Goal: Information Seeking & Learning: Learn about a topic

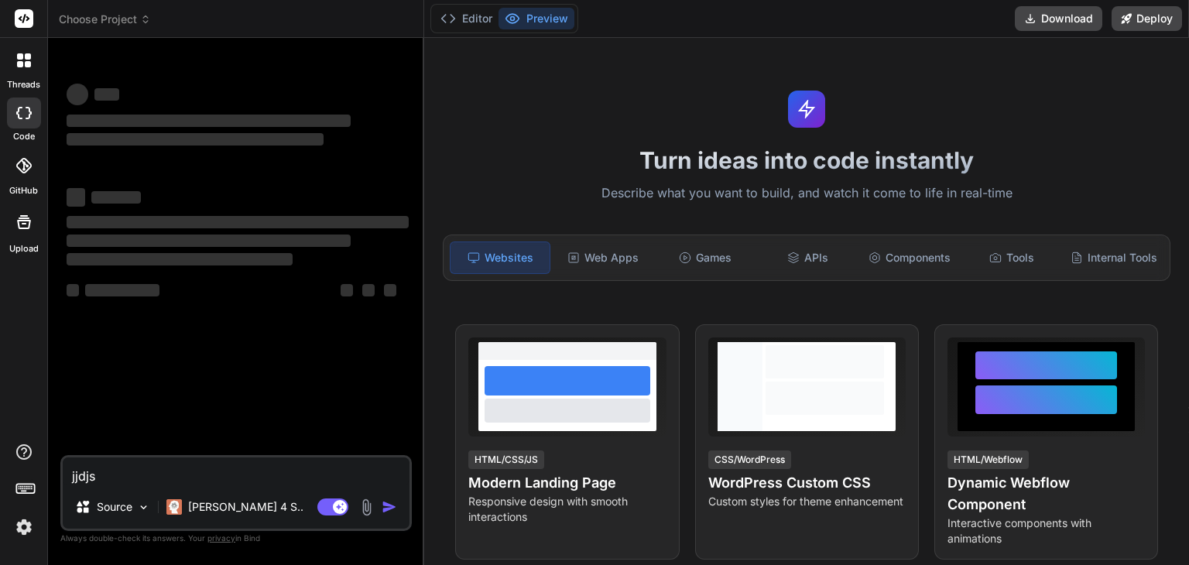
click at [191, 478] on textarea "jjdjs" at bounding box center [236, 472] width 347 height 28
type textarea "x"
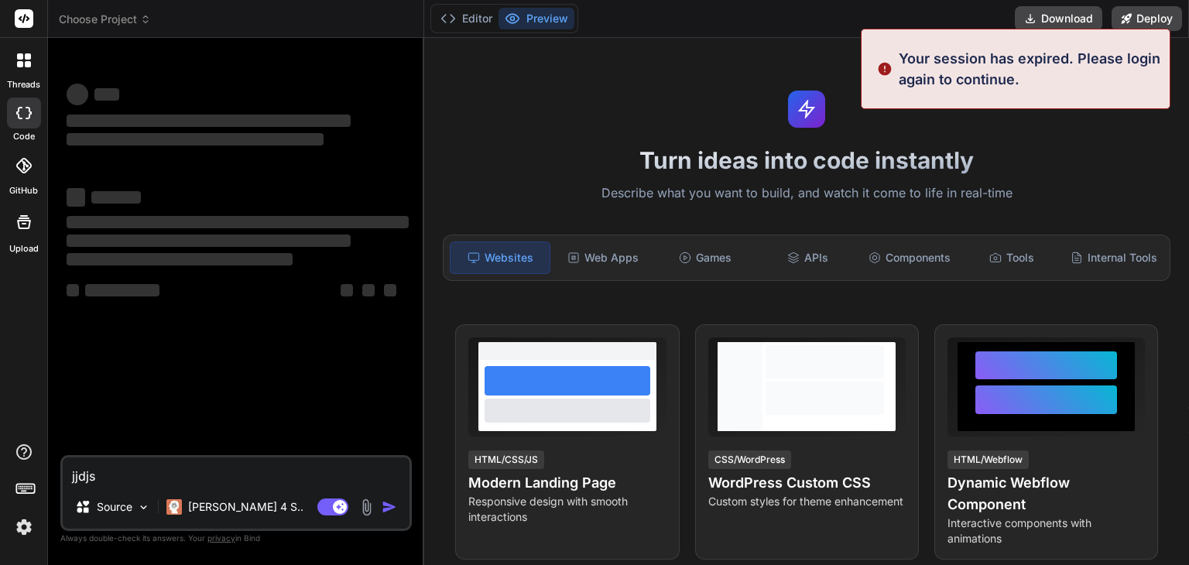
type textarea "jjdj"
type textarea "x"
type textarea "j"
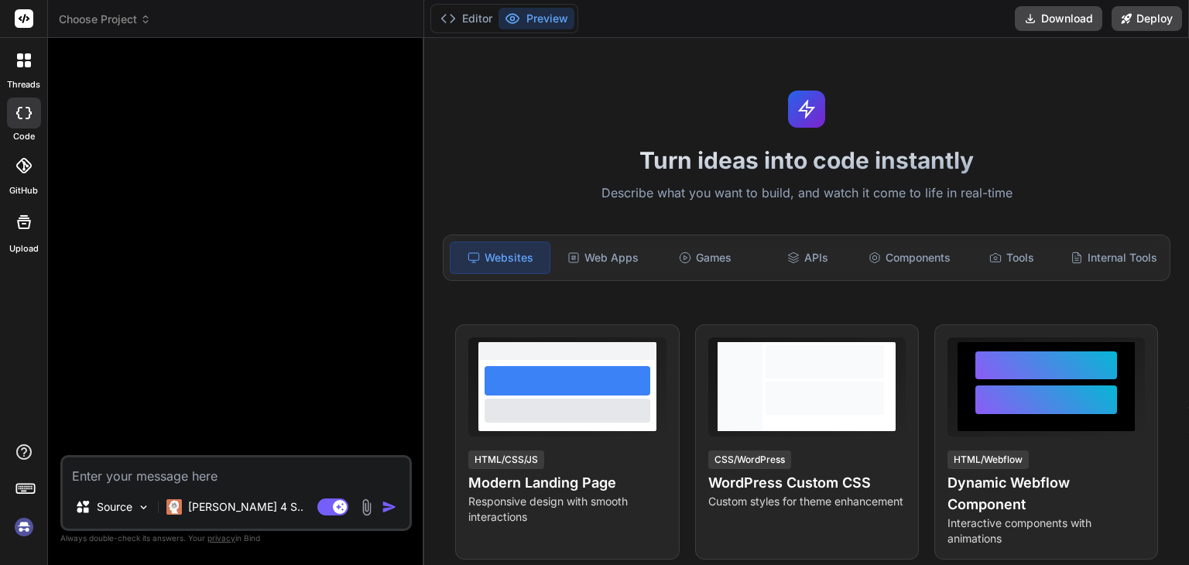
type textarea "x"
click at [30, 527] on img at bounding box center [24, 527] width 26 height 26
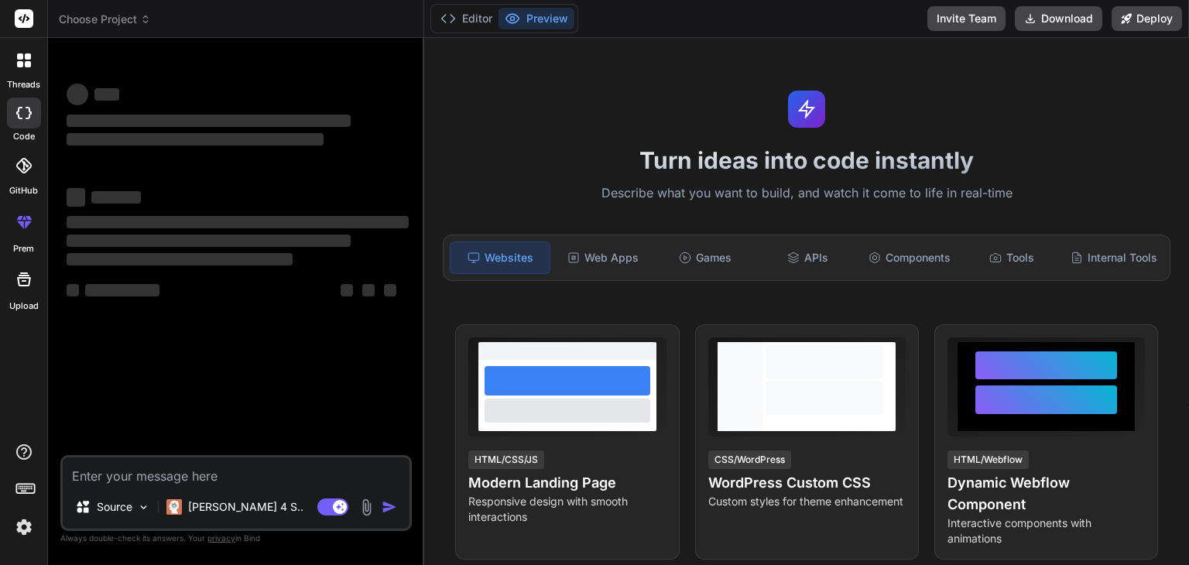
type textarea "x"
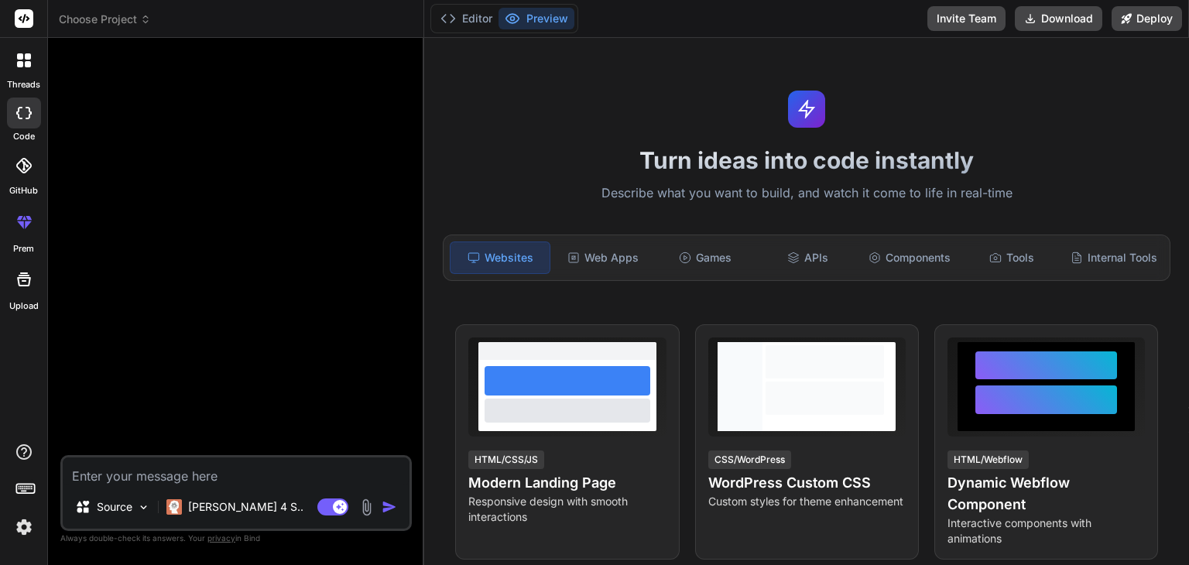
click at [227, 477] on textarea at bounding box center [236, 472] width 347 height 28
type textarea "T"
type textarea "x"
type textarea "Te"
type textarea "x"
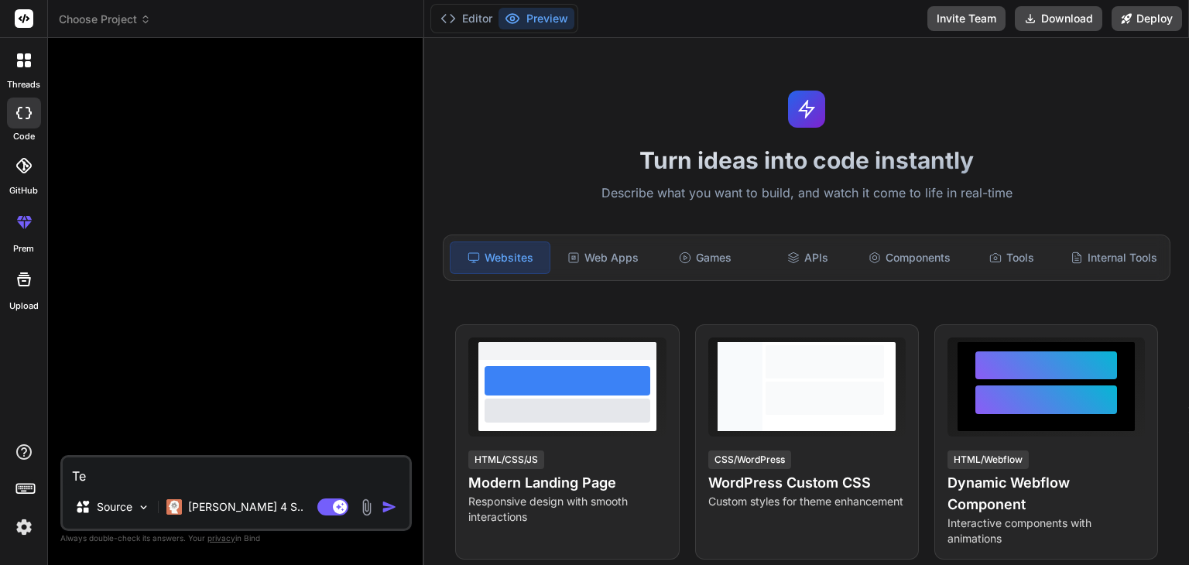
type textarea "Tea"
type textarea "x"
type textarea "Teac"
type textarea "x"
type textarea "Teach"
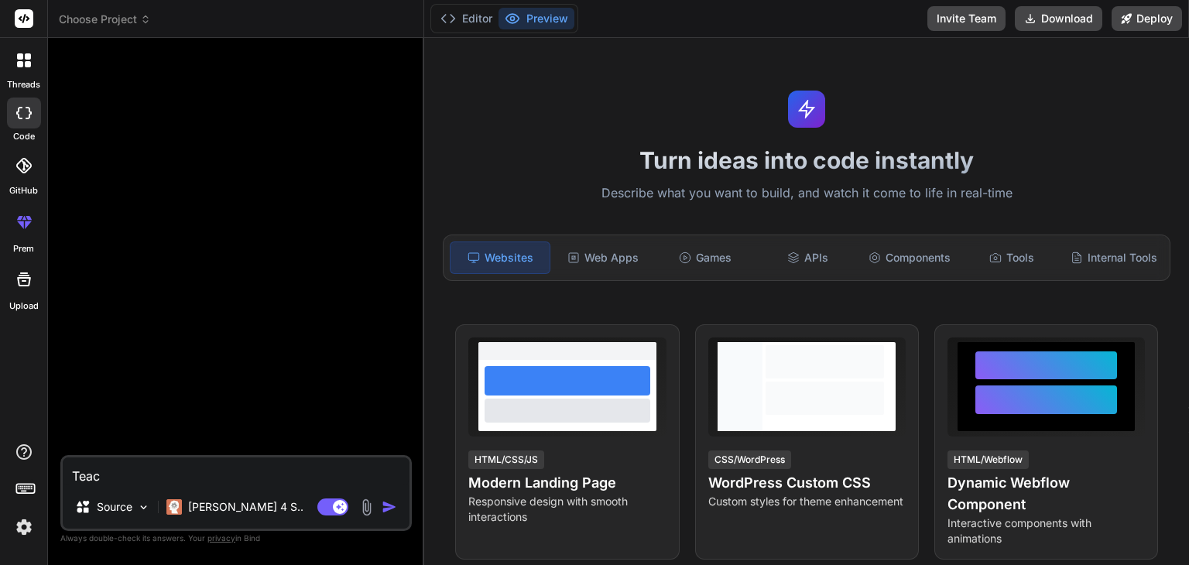
type textarea "x"
type textarea "Teach"
type textarea "x"
type textarea "Teach m"
type textarea "x"
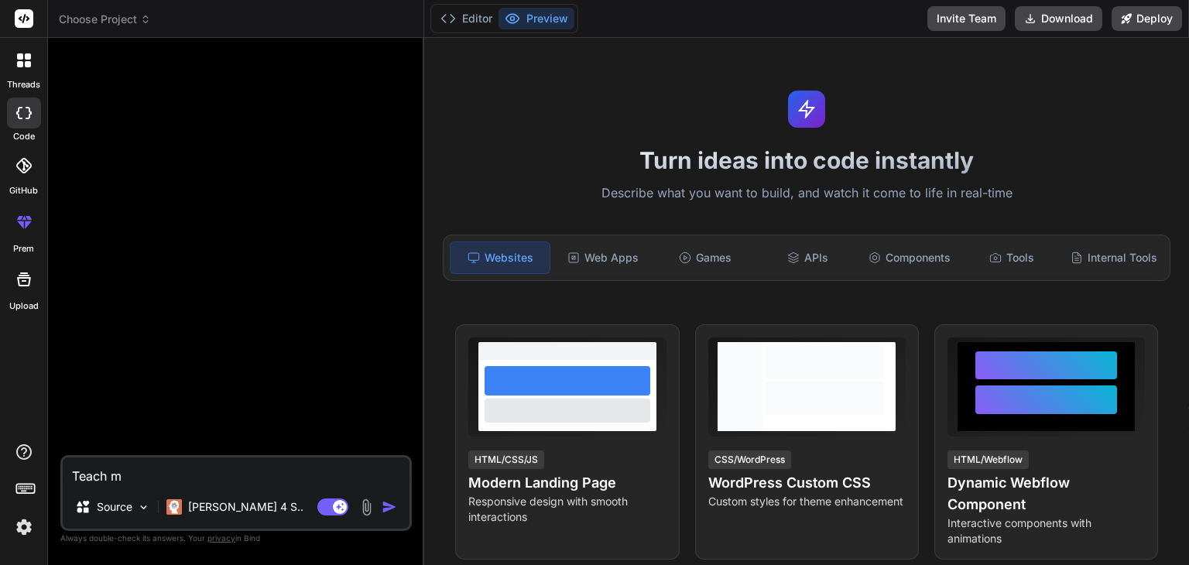
type textarea "Teach me"
type textarea "x"
type textarea "Teach me"
type textarea "x"
type textarea "Teach me l"
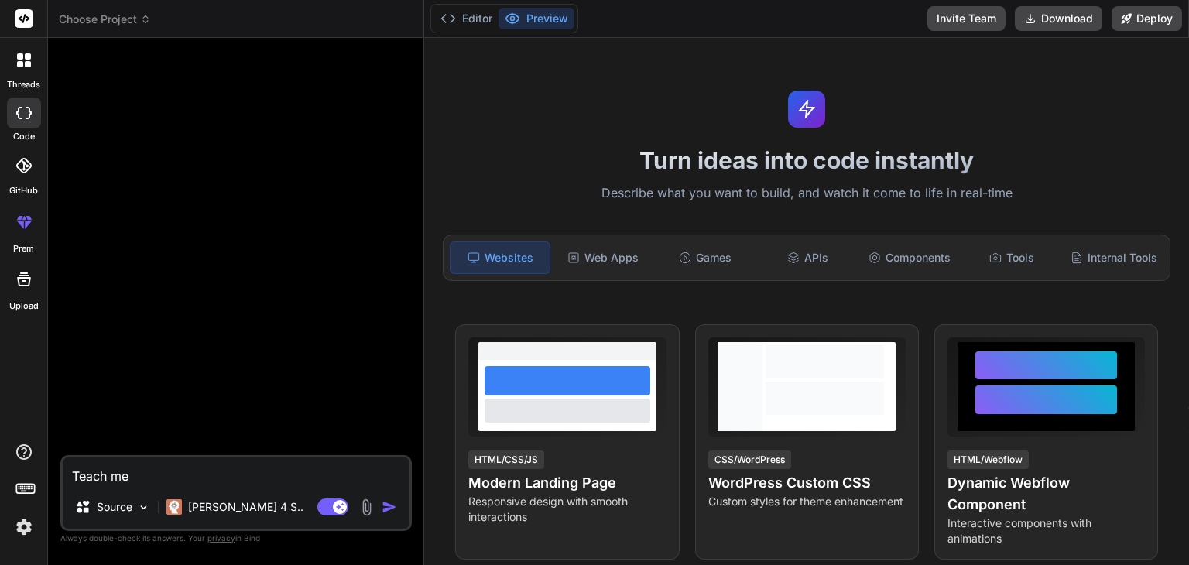
type textarea "x"
type textarea "Teach me lw"
type textarea "x"
type textarea "Teach me lwc"
type textarea "x"
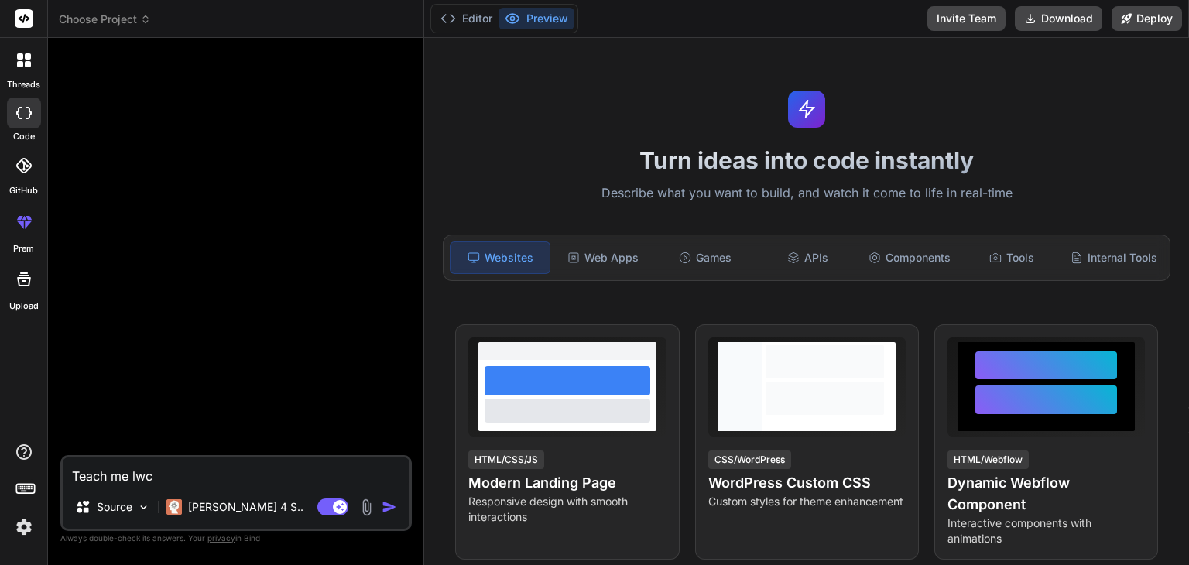
type textarea "Teach me lwc"
type textarea "x"
type textarea "Teach me lwc f"
type textarea "x"
type textarea "Teach me lwc fr"
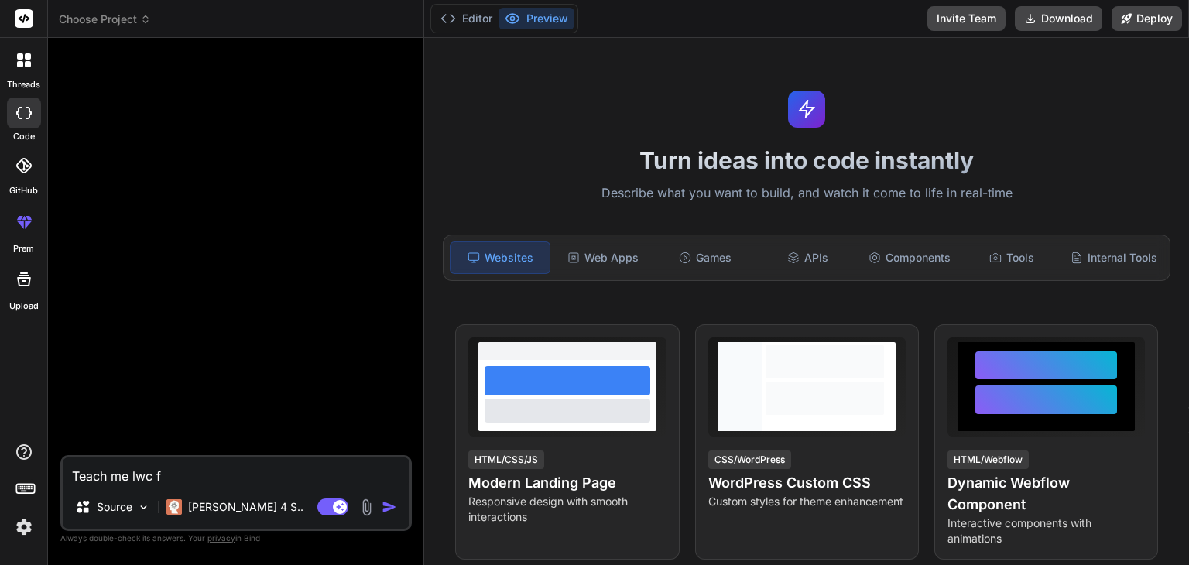
type textarea "x"
type textarea "Teach me lwc fro"
type textarea "x"
type textarea "Teach me lwc from"
type textarea "x"
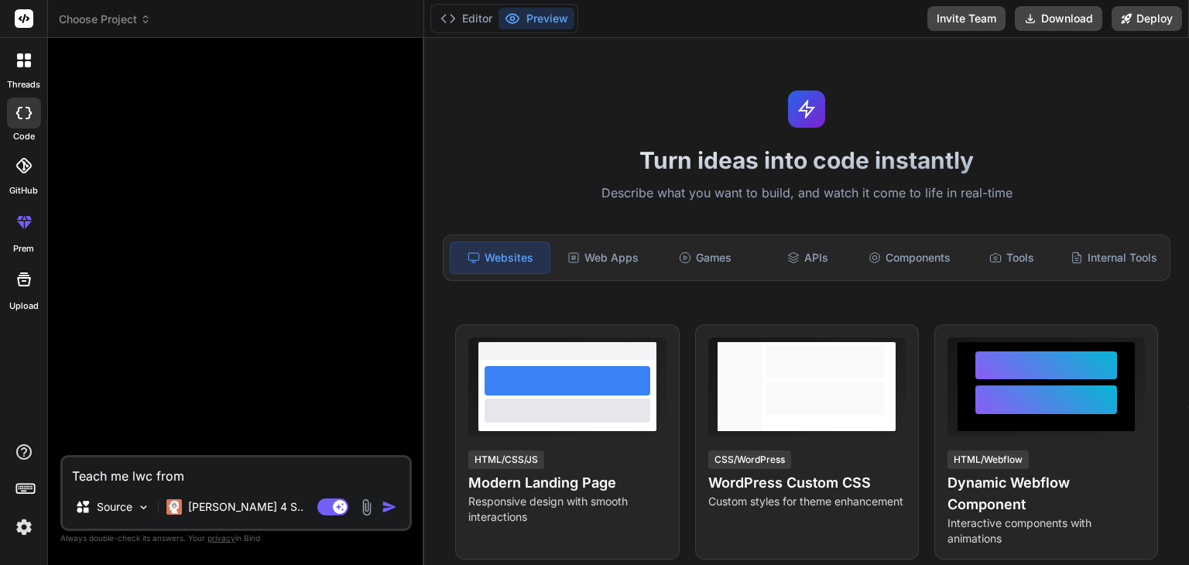
type textarea "Teach me lwc from"
type textarea "x"
type textarea "Teach me lwc from b"
type textarea "x"
type textarea "Teach me lwc from be"
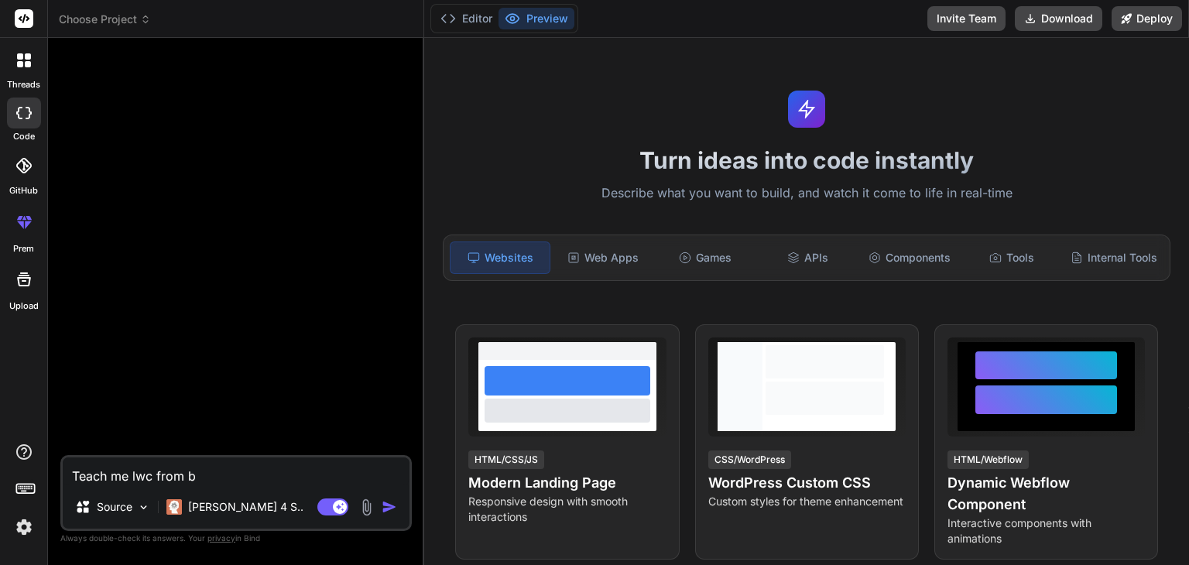
type textarea "x"
type textarea "Teach me lwc from beg"
type textarea "x"
type textarea "Teach me lwc from begn"
type textarea "x"
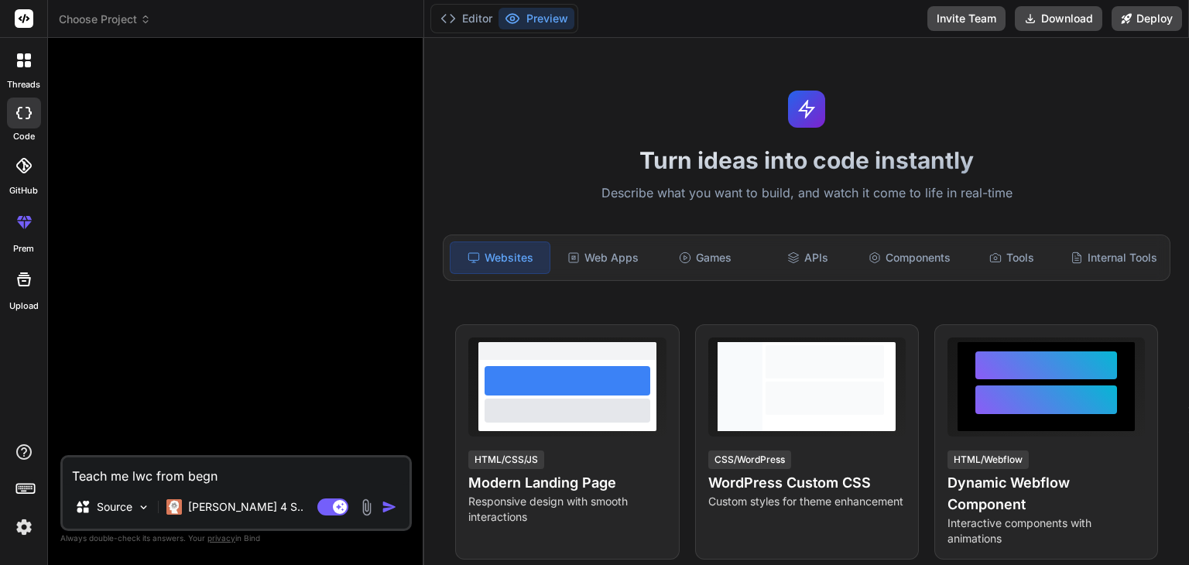
type textarea "Teach me lwc from begni"
type textarea "x"
type textarea "Teach me lwc from begnin"
type textarea "x"
type textarea "Teach me lwc from begning"
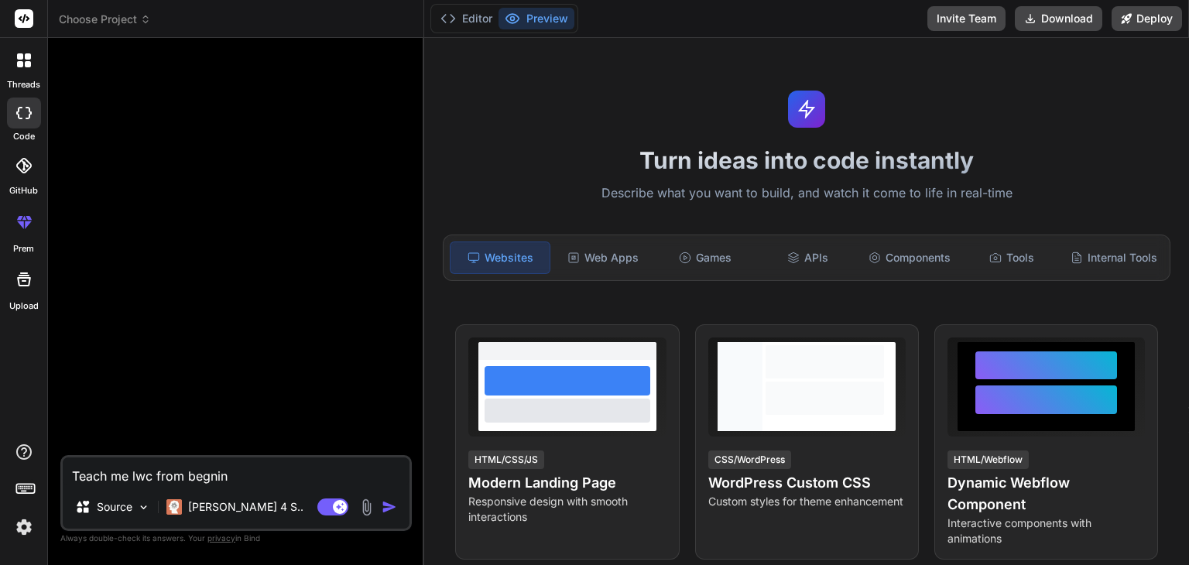
type textarea "x"
click at [219, 477] on textarea "Teach me lwc from begning" at bounding box center [236, 472] width 347 height 28
click at [238, 477] on textarea "Teach me lwc from begning" at bounding box center [236, 472] width 347 height 28
click at [212, 476] on textarea "Teach me lwc from begning" at bounding box center [236, 472] width 347 height 28
type textarea "Teach me lwc from beganing"
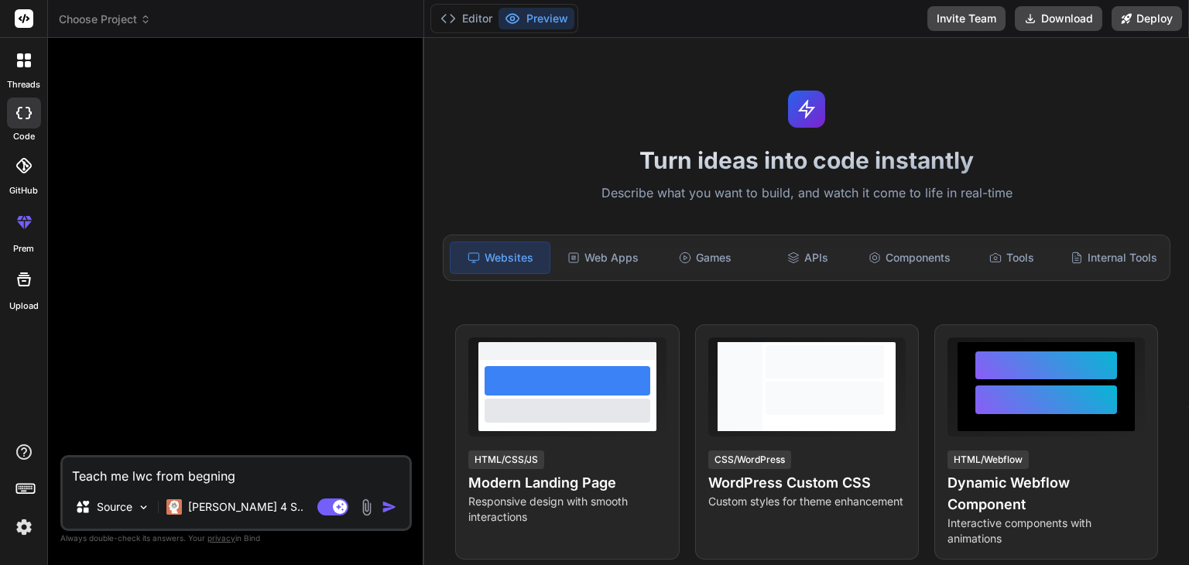
type textarea "x"
click at [248, 473] on textarea "Teach me lwc from beganing" at bounding box center [236, 472] width 347 height 28
type textarea "Teach me lwc from beganin"
type textarea "x"
type textarea "Teach me lwc from [PERSON_NAME]"
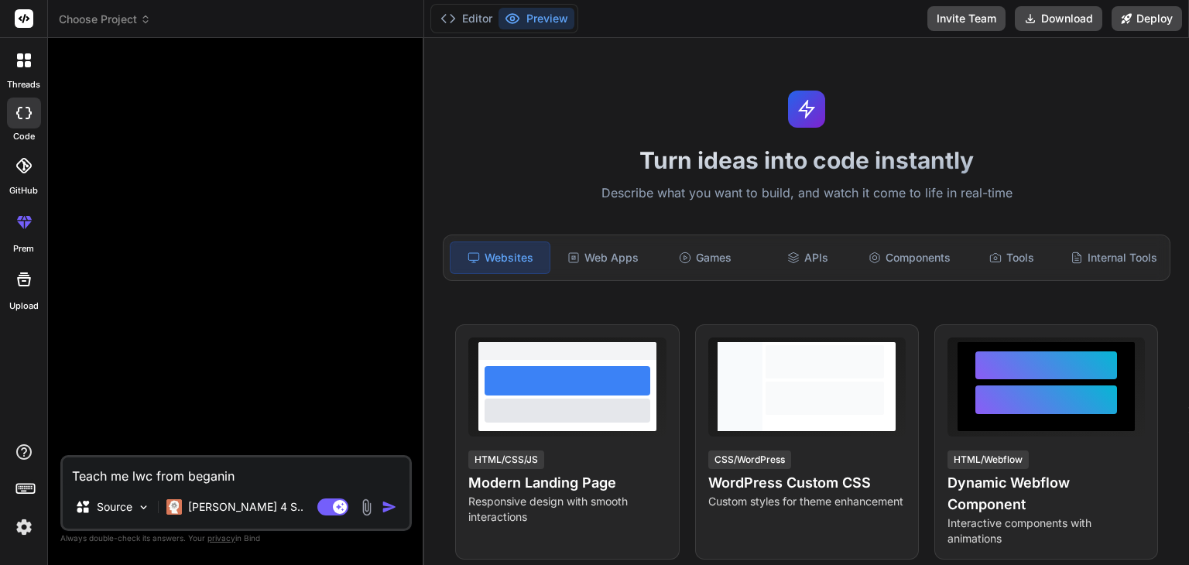
type textarea "x"
type textarea "Teach me lwc from began"
type textarea "x"
type textarea "Teach me lwc from bega"
type textarea "x"
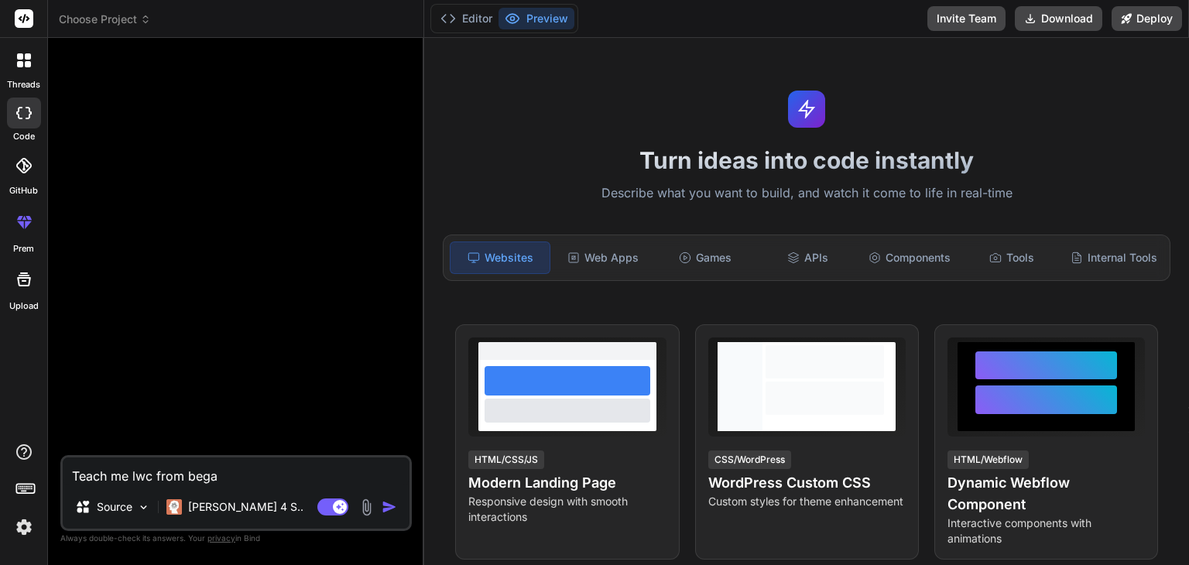
type textarea "Teach me lwc from beg"
type textarea "x"
type textarea "Teach me lwc from be"
type textarea "x"
type textarea "Teach me lwc from b"
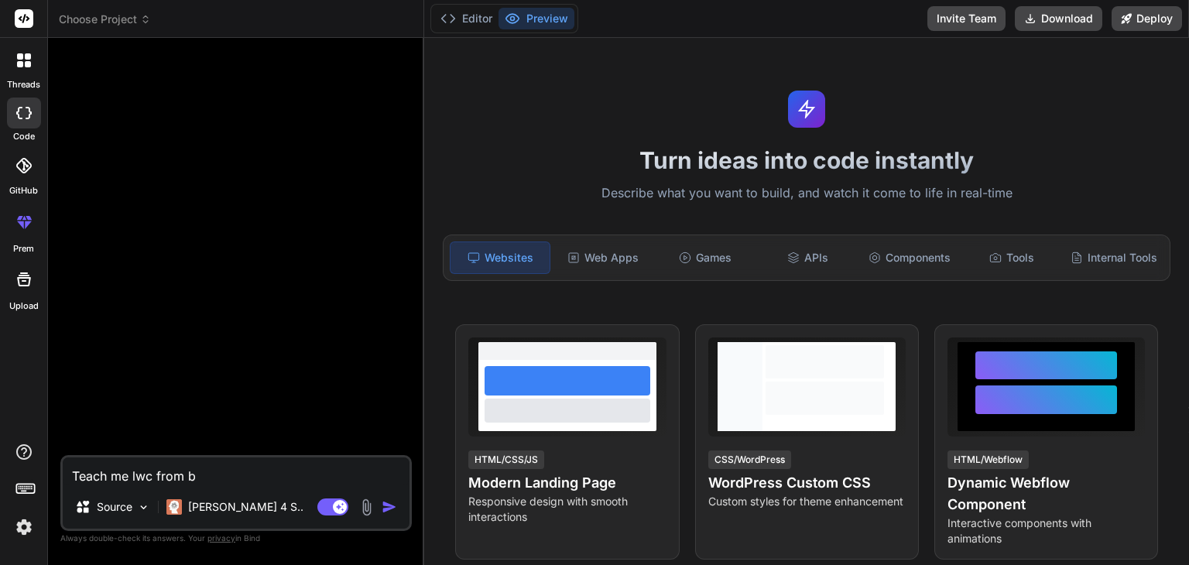
type textarea "x"
type textarea "Teach me lwc from"
type textarea "x"
type textarea "Teach me lwc from b"
type textarea "x"
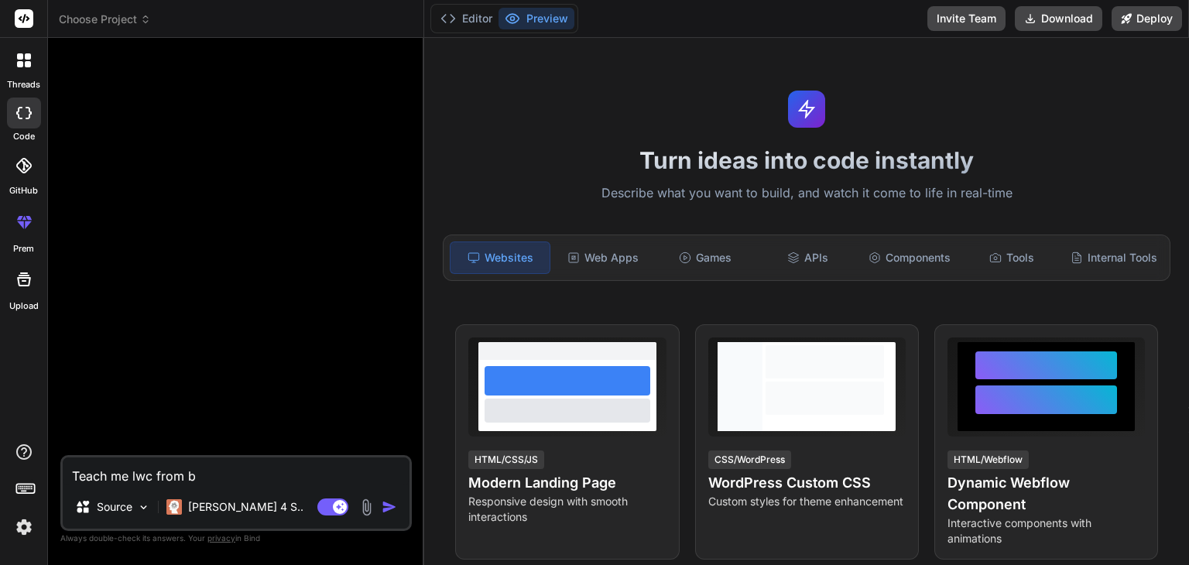
type textarea "Teach me lwc from be"
type textarea "x"
type textarea "Teach me lwc from beg"
type textarea "x"
type textarea "Teach me lwc from begi"
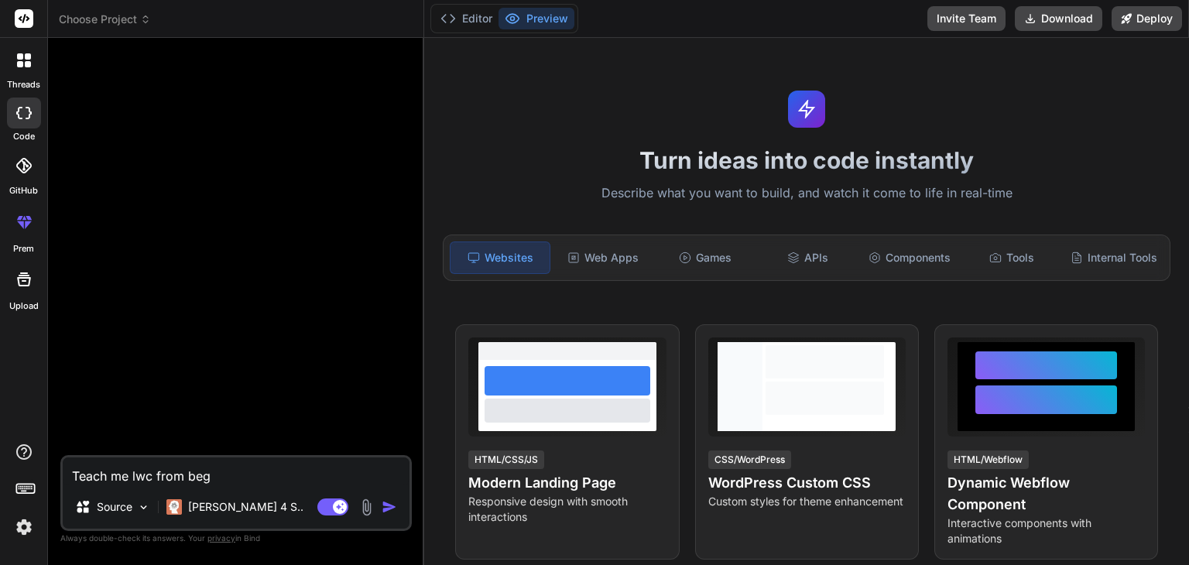
type textarea "x"
type textarea "Teach me lwc from begin"
type textarea "x"
type textarea "Teach me lwc from begini"
type textarea "x"
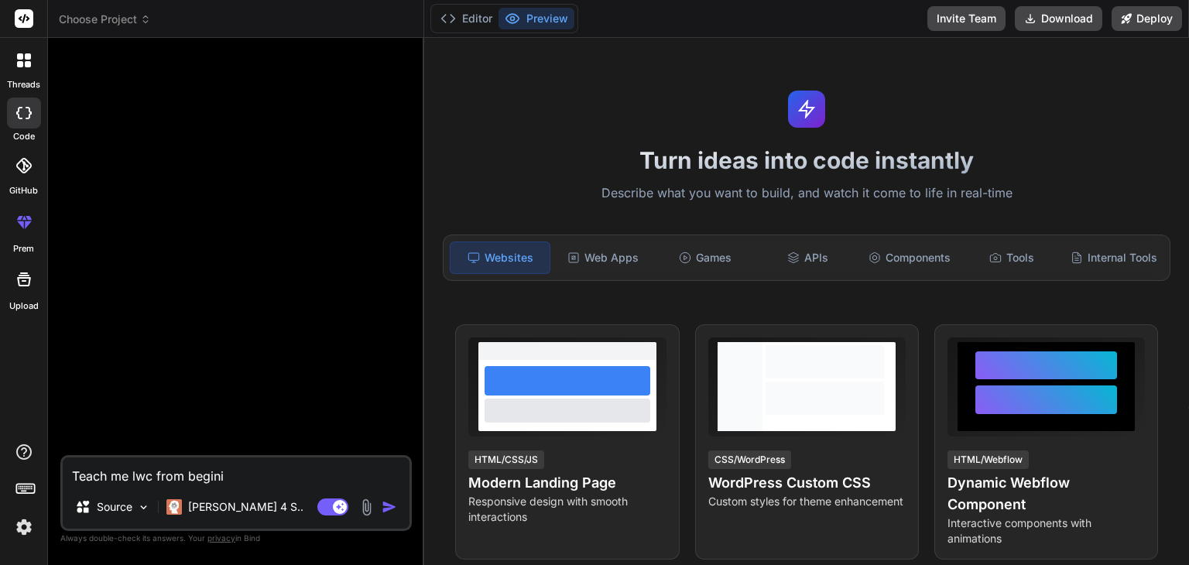
type textarea "Teach me lwc from beginin"
type textarea "x"
type textarea "Teach me lwc from begining"
type textarea "x"
type textarea "Teach me lwc from begining"
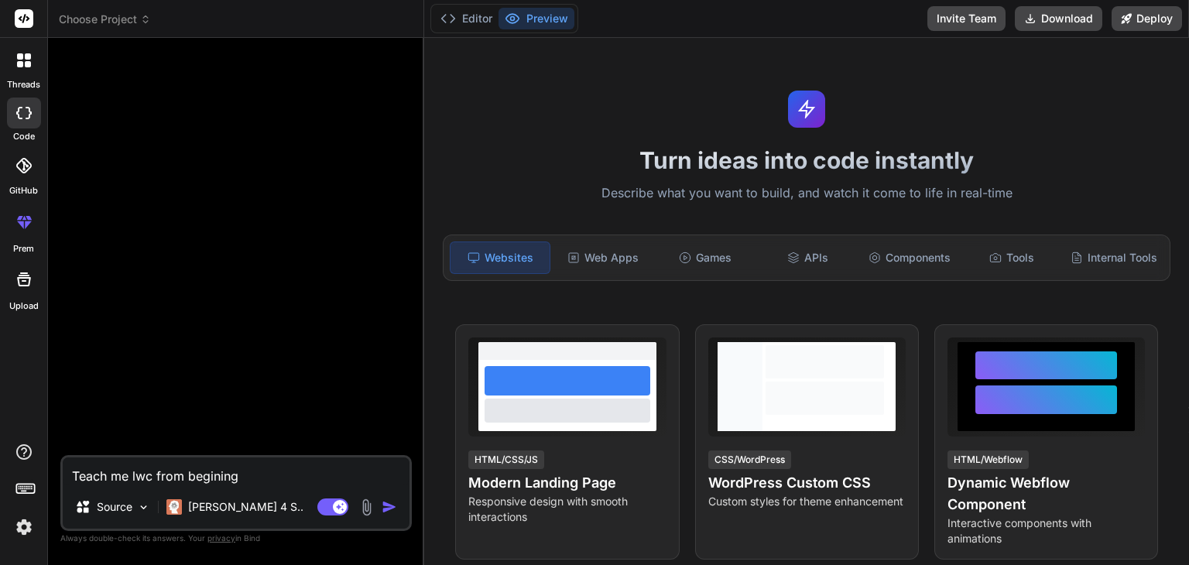
type textarea "x"
type textarea "Teach me lwc from begining t"
type textarea "x"
type textarea "Teach me lwc from begining to"
type textarea "x"
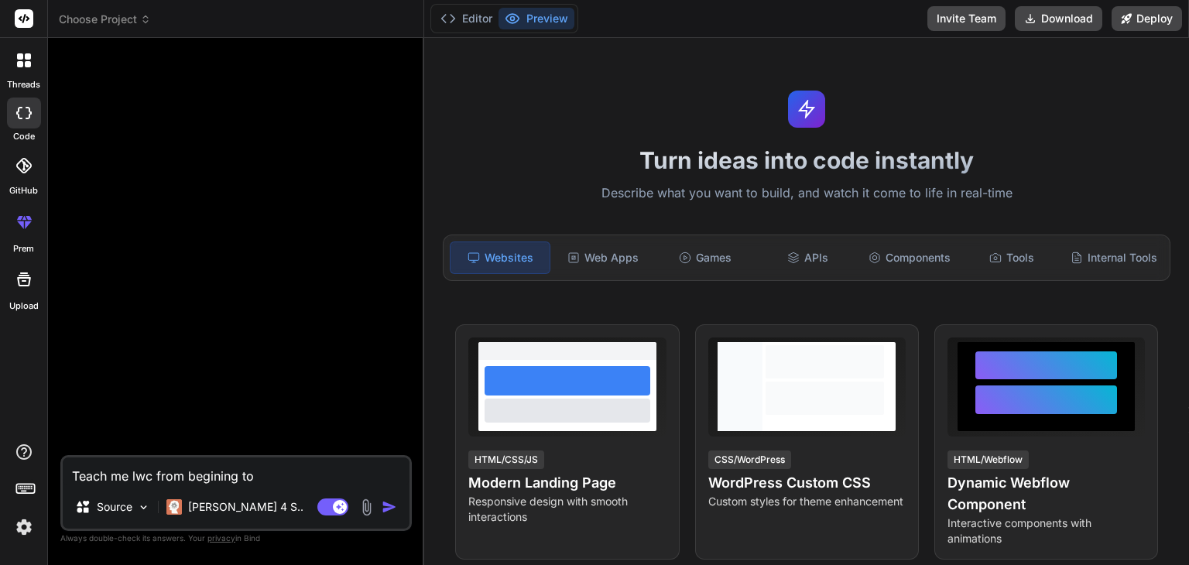
type textarea "Teach me lwc from begining to"
type textarea "x"
type textarea "Teach me lwc from begining to a"
type textarea "x"
type textarea "Teach me lwc from begining to ad"
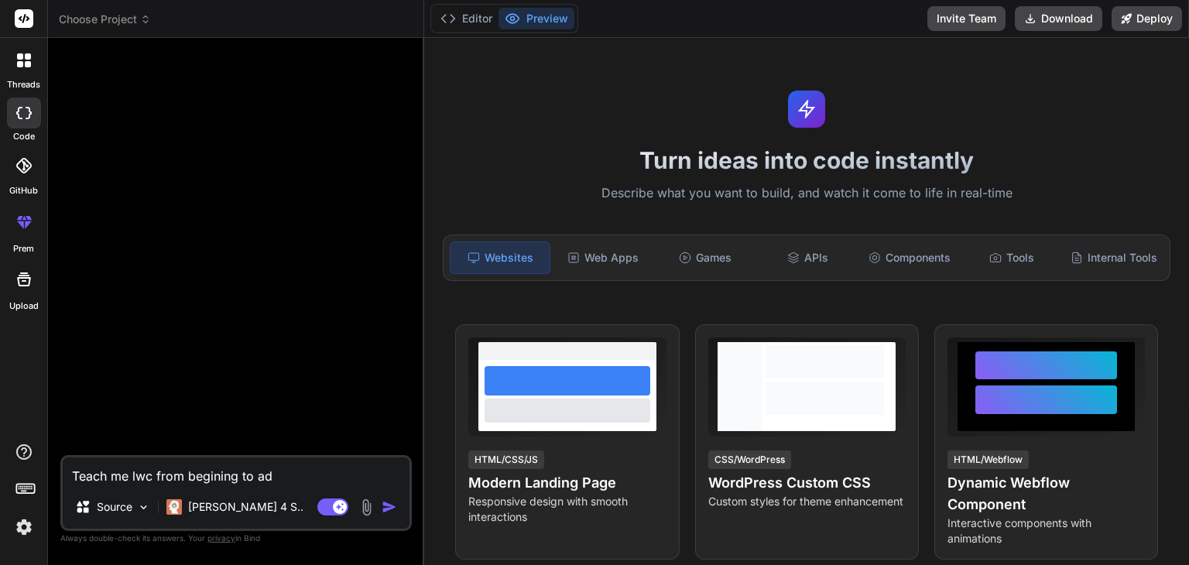
type textarea "x"
type textarea "Teach me lwc from begining to ada"
type textarea "x"
type textarea "Teach me lwc from begining to [PERSON_NAME]"
type textarea "x"
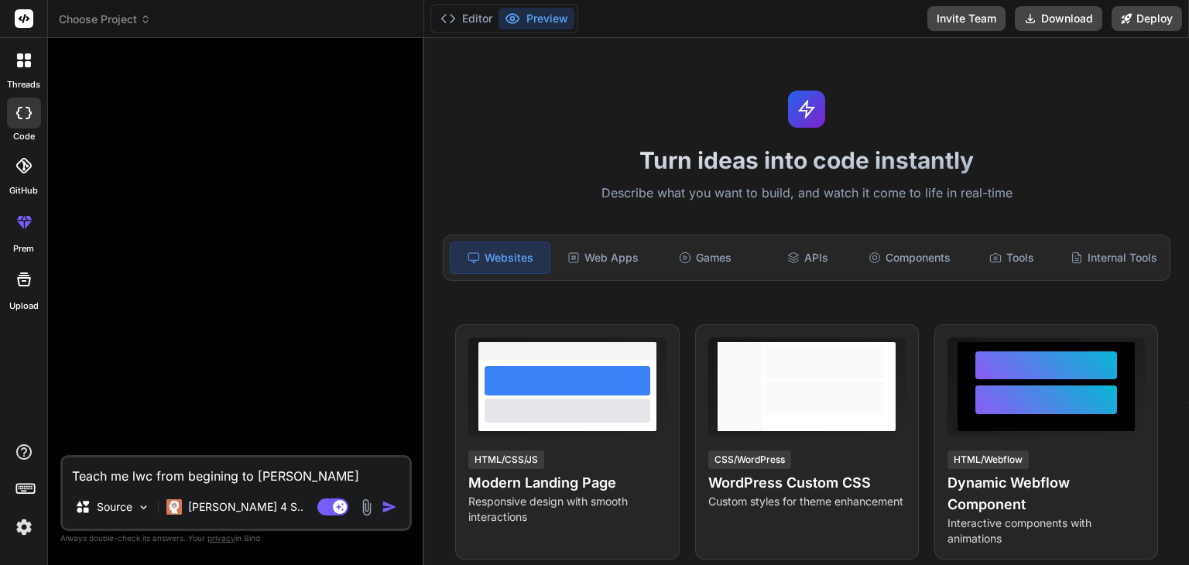
type textarea "Teach me lwc from begining to adava"
type textarea "x"
type textarea "Teach me lwc from begining to [GEOGRAPHIC_DATA]"
type textarea "x"
type textarea "Teach me lwc from begining to adavanc"
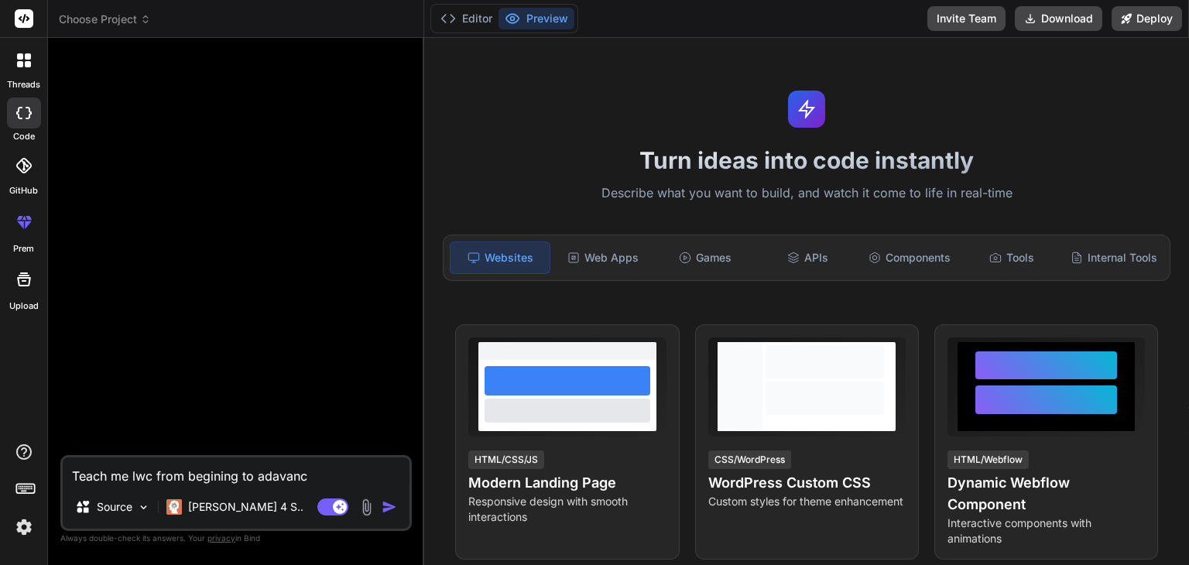
type textarea "x"
type textarea "Teach me lwc from begining to adavance"
type textarea "x"
type textarea "Teach me lwc from begining to adavanced"
type textarea "x"
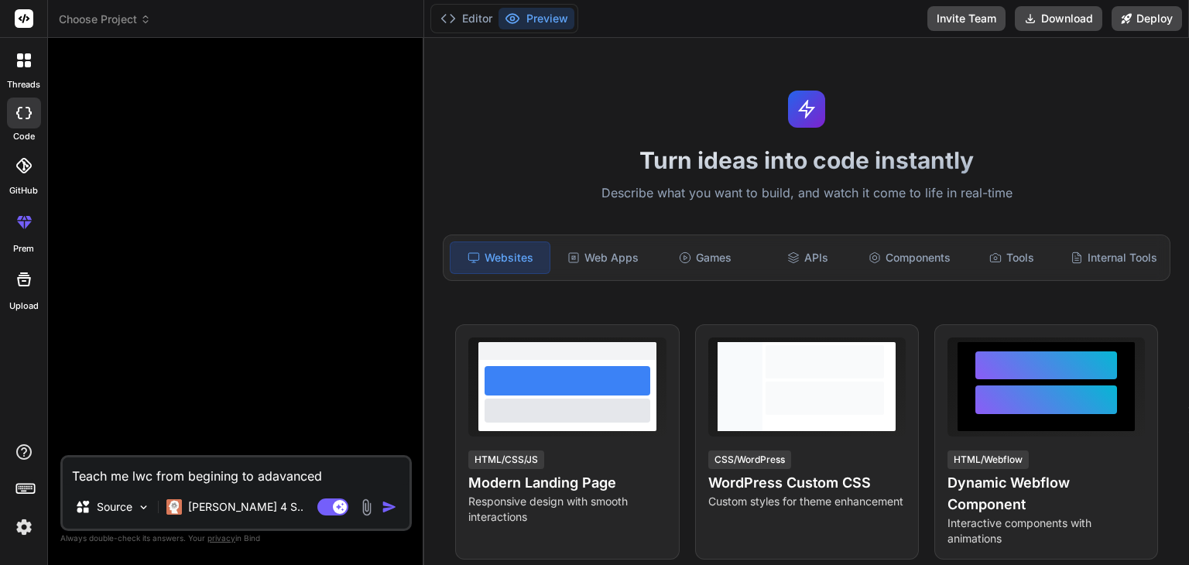
type textarea "Teach me lwc from begining to adavance"
type textarea "x"
type textarea "Teach me lwc from begining to adavance"
type textarea "x"
type textarea "Teach me lwc from begining to adavance l"
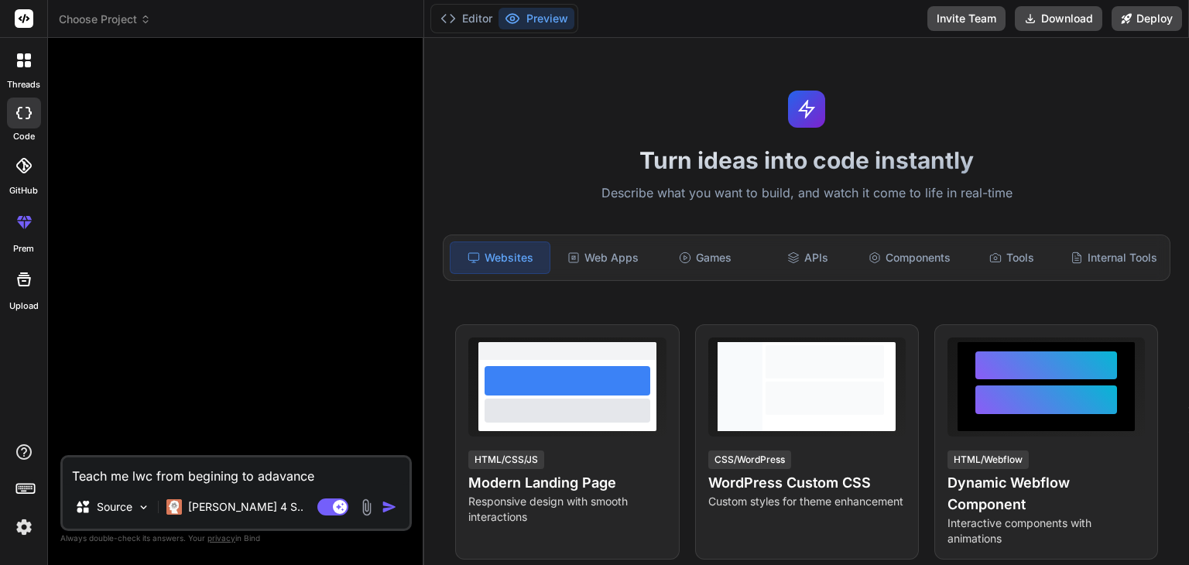
type textarea "x"
type textarea "Teach me lwc from begining to adavance le"
type textarea "x"
type textarea "Teach me lwc from begining to adavance lev"
type textarea "x"
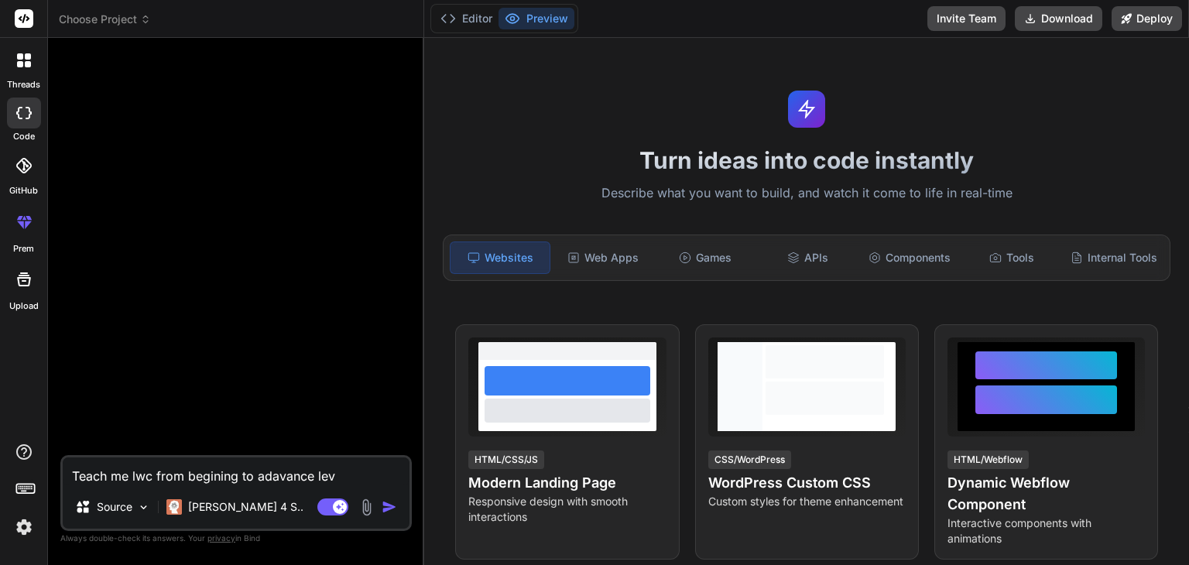
type textarea "Teach me lwc from begining to adavance leve"
type textarea "x"
type textarea "Teach me lwc from begining to adavance leve;"
type textarea "x"
type textarea "Teach me lwc from begining to adavance leve"
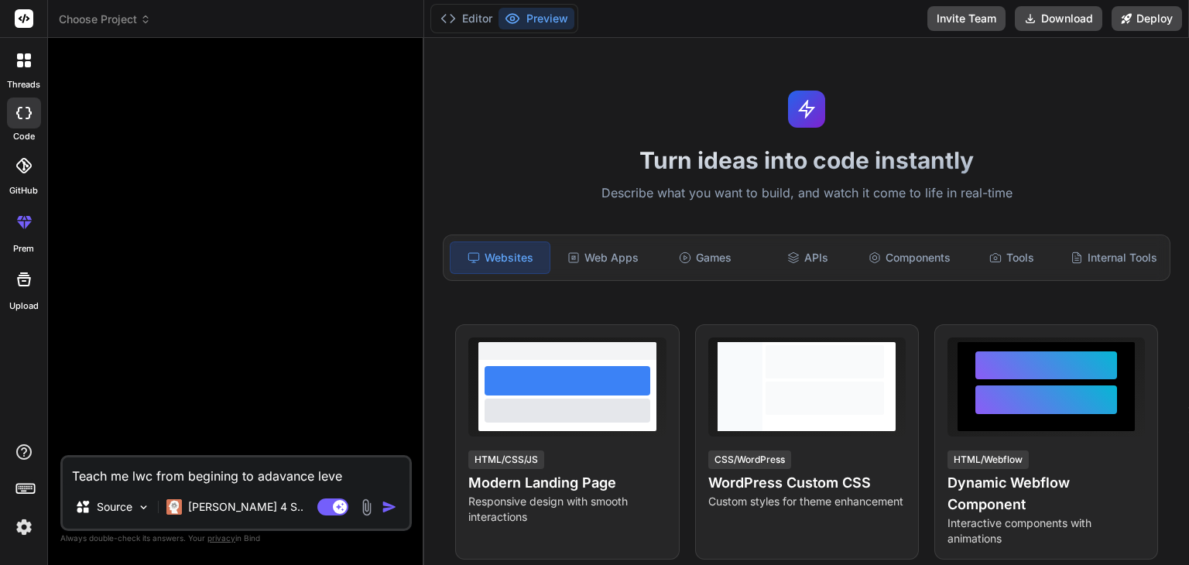
type textarea "x"
type textarea "Teach me lwc from begining to adavance level"
type textarea "x"
click at [215, 479] on textarea "Teach me lwc from begining to adavance level" at bounding box center [236, 472] width 347 height 28
type textarea "Teach me lwc from beginning to adavance level"
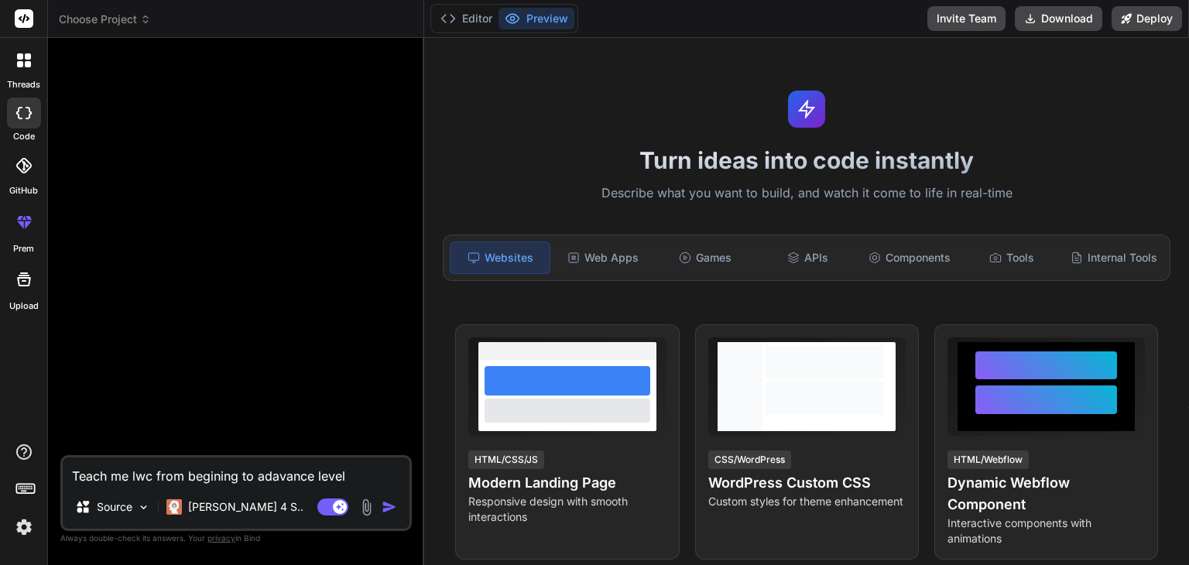
type textarea "x"
click at [319, 482] on textarea "Teach me lwc from beginning to adavance level" at bounding box center [236, 472] width 347 height 28
click at [288, 475] on textarea "Teach me lwc from beginning to adavance level" at bounding box center [236, 472] width 347 height 28
type textarea "Teach me lwc from beginning to advance level"
type textarea "x"
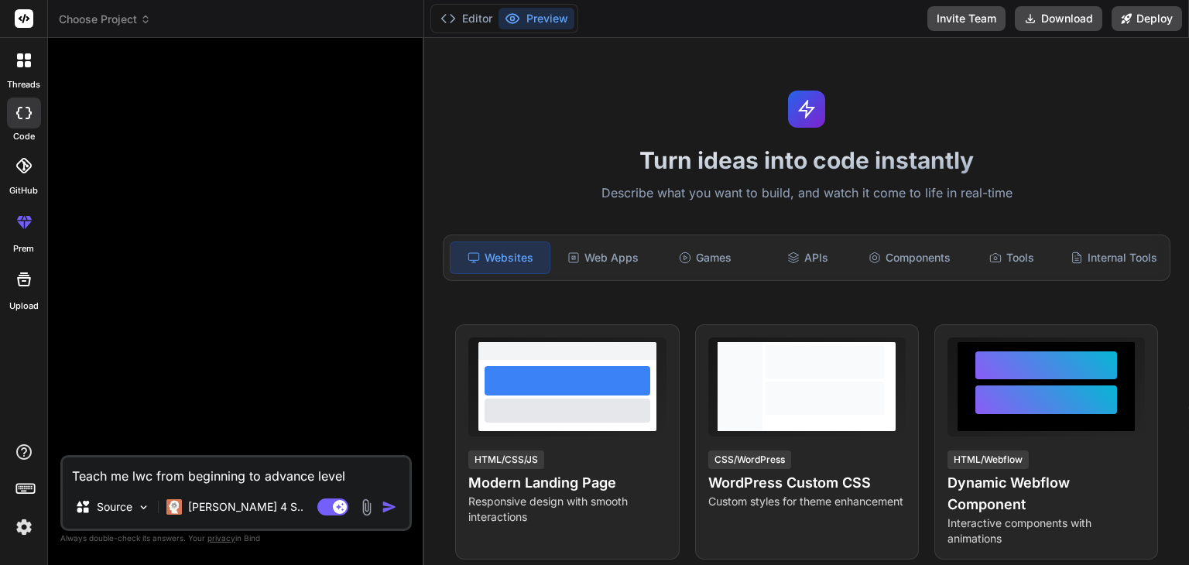
click at [372, 481] on textarea "Teach me lwc from beginning to advance level" at bounding box center [236, 472] width 347 height 28
type textarea "Teach me lwc from beginning to advance level"
click at [387, 507] on img "button" at bounding box center [389, 506] width 15 height 15
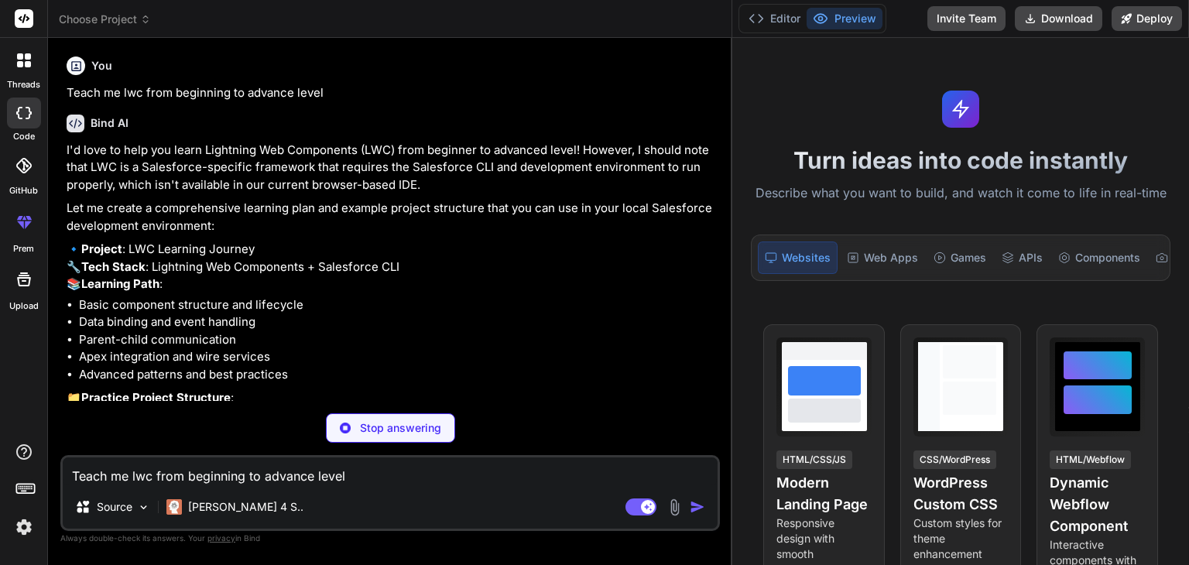
drag, startPoint x: 424, startPoint y: 164, endPoint x: 858, endPoint y: 164, distance: 434.4
click at [858, 164] on div "Choose Project Created with Pixso. Bind AI Web Search Created with Pixso. Code …" at bounding box center [618, 282] width 1141 height 565
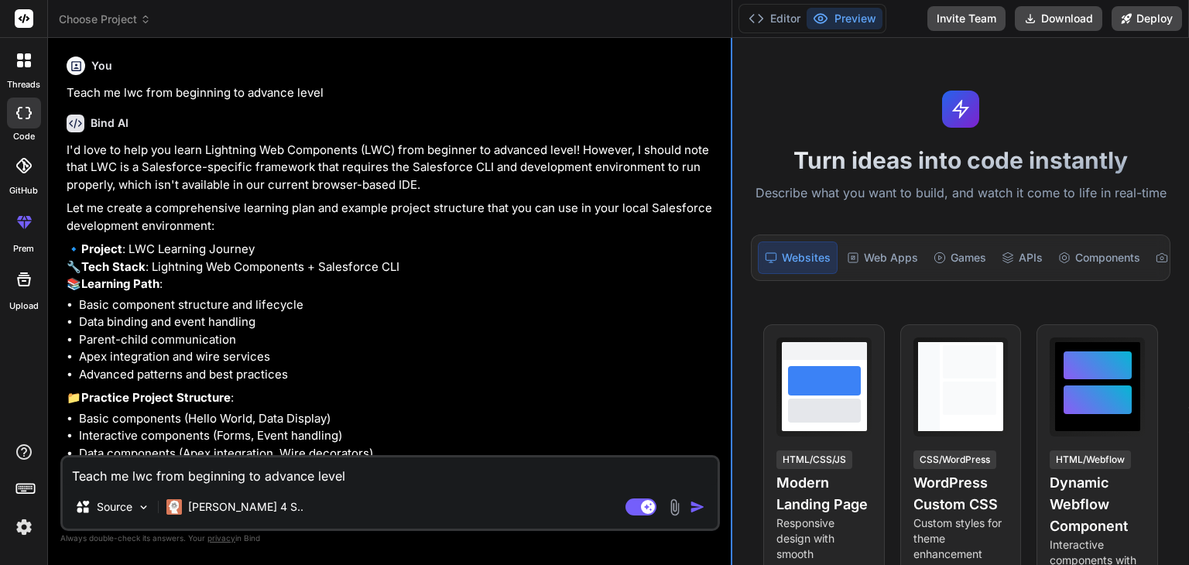
type textarea "x"
drag, startPoint x: 731, startPoint y: 149, endPoint x: 769, endPoint y: 149, distance: 37.9
click at [769, 149] on div "Choose Project Created with Pixso. Bind AI Web Search Created with Pixso. Code …" at bounding box center [618, 282] width 1141 height 565
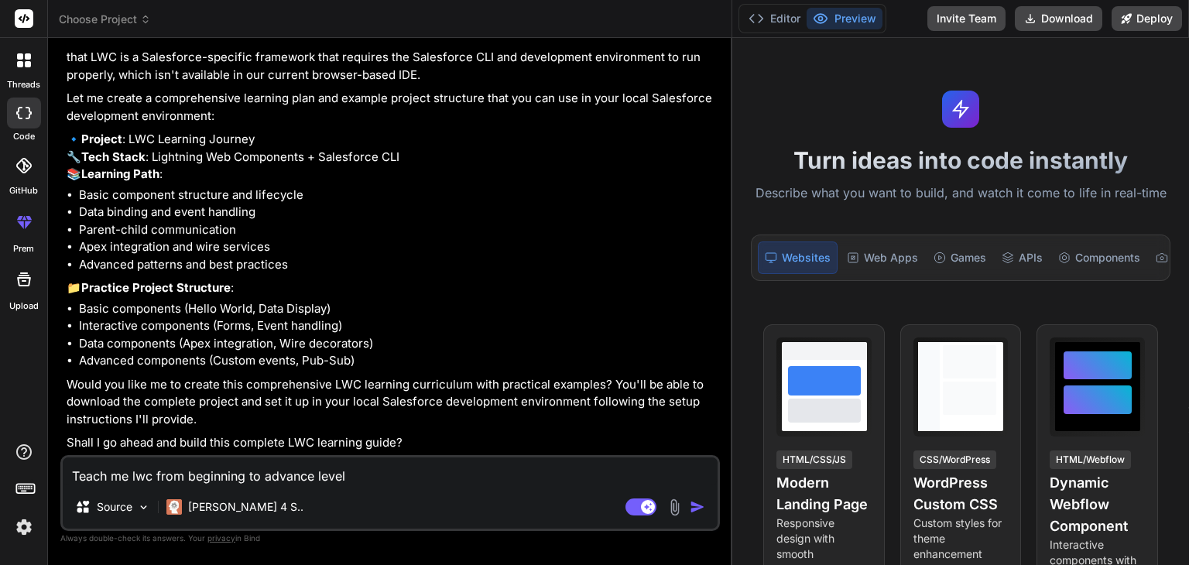
scroll to position [143, 0]
click at [127, 473] on textarea "Teach me lwc from beginning to advance level" at bounding box center [390, 472] width 655 height 28
type textarea "y"
type textarea "x"
type textarea "ye"
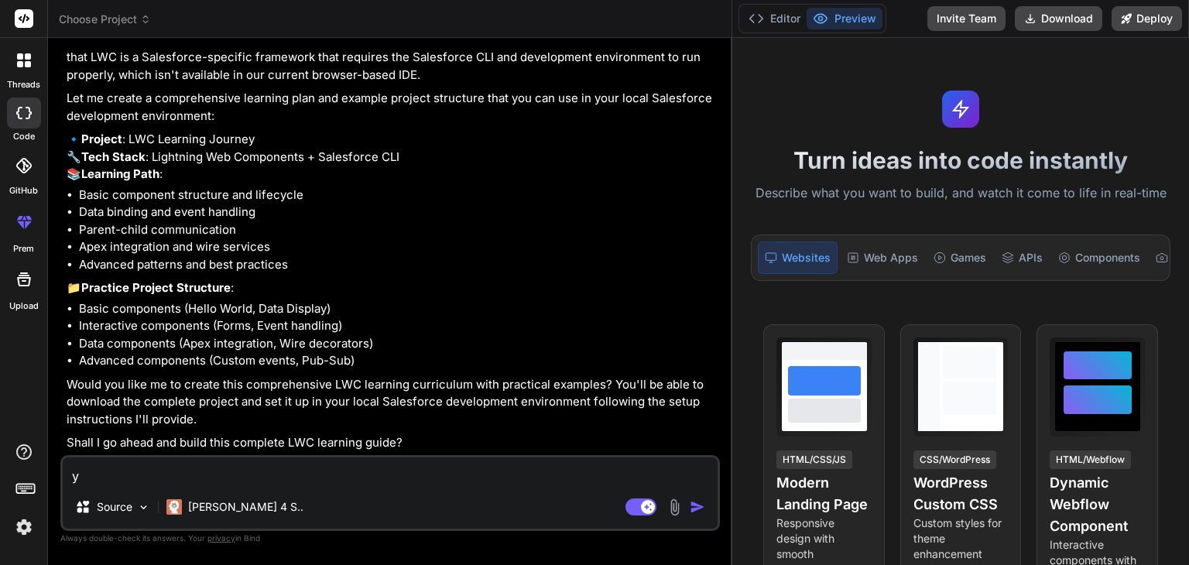
type textarea "x"
type textarea "yes"
type textarea "x"
type textarea "yes"
click at [700, 505] on img "button" at bounding box center [697, 506] width 15 height 15
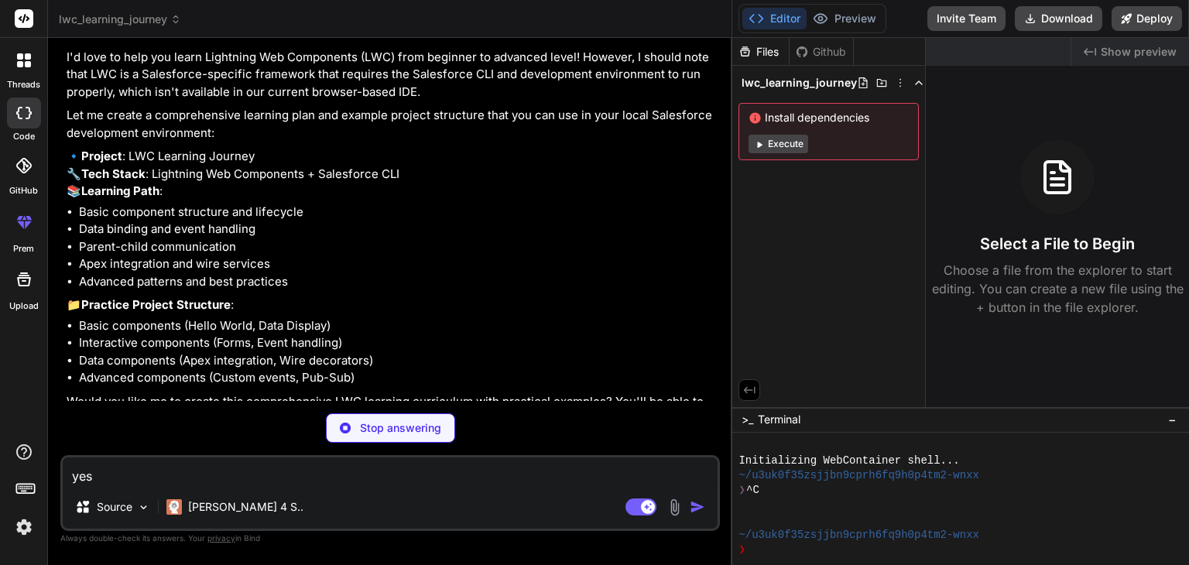
scroll to position [46, 0]
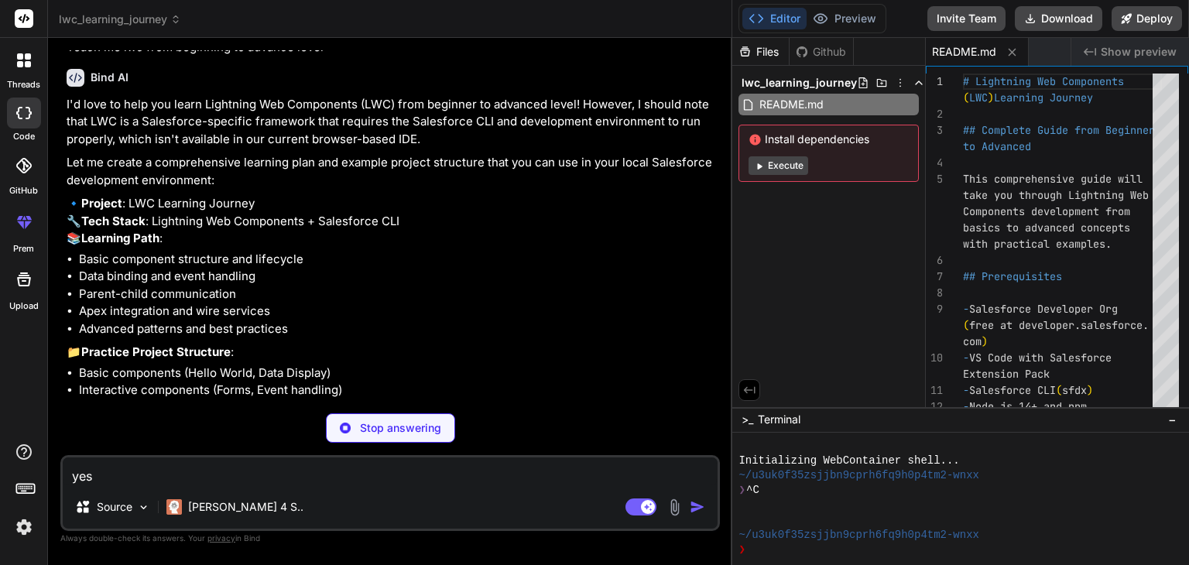
type textarea "x"
type textarea ""sfdcLoginUrl": "[URL][DOMAIN_NAME]", "sourceApiVersion": "59.0" }"
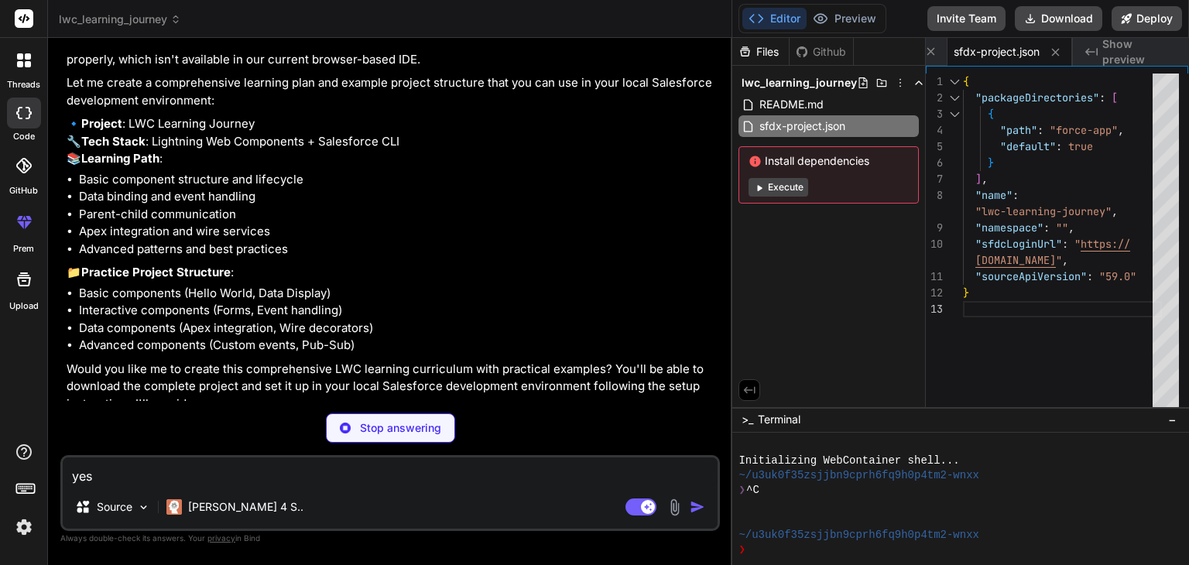
scroll to position [126, 0]
type textarea "x"
type textarea "<li>Lightning Design System styling</li> <li>Component structure</li> </ul> </d…"
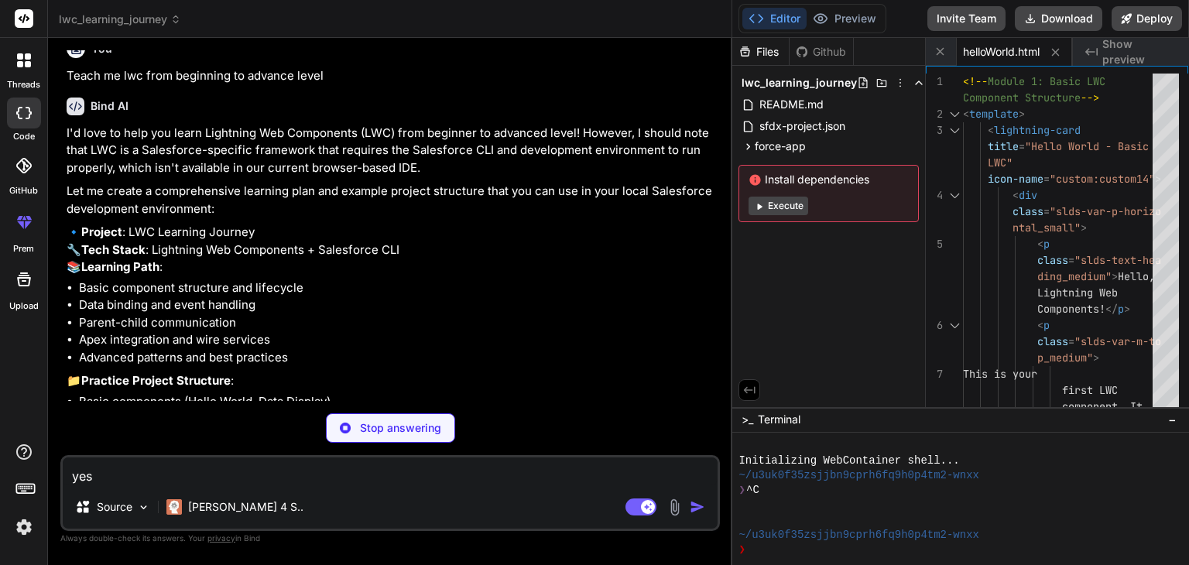
scroll to position [0, 0]
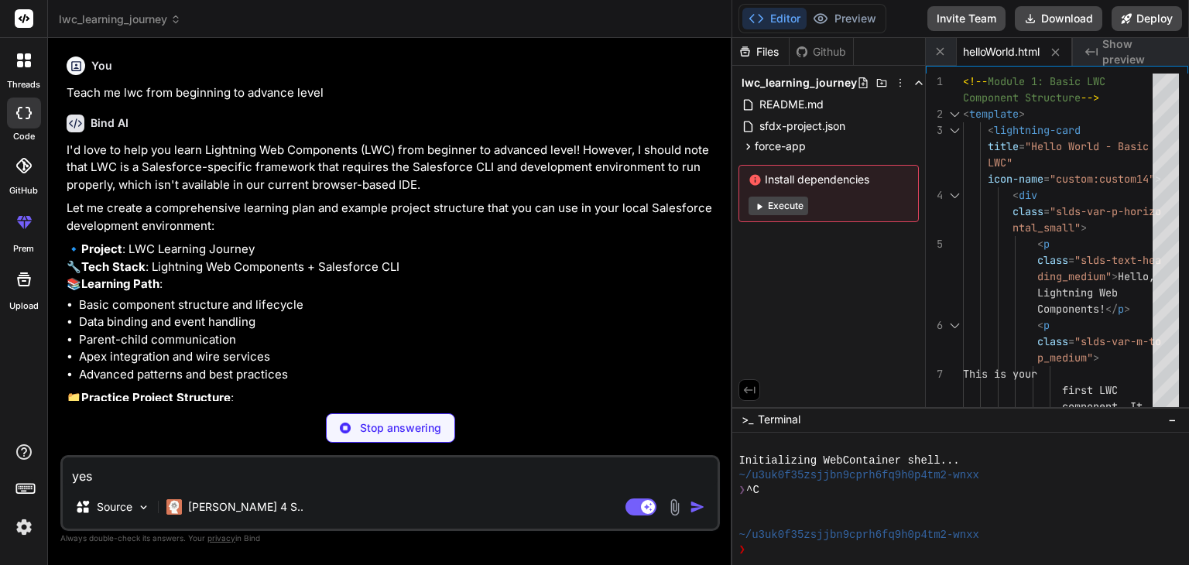
type textarea "x"
type textarea "needed for basic display }"
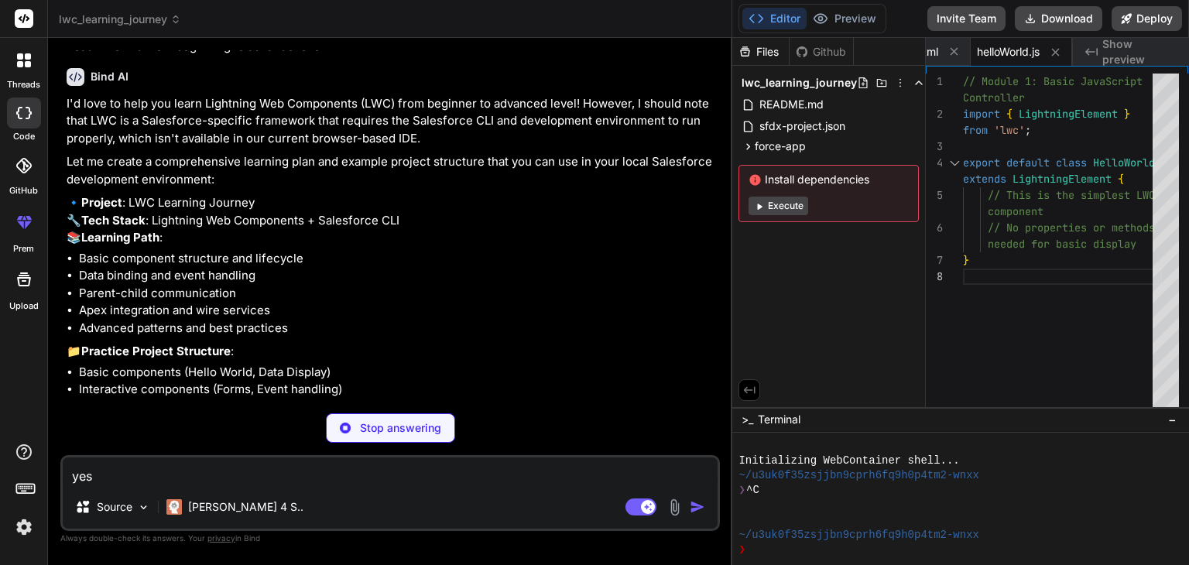
scroll to position [50, 0]
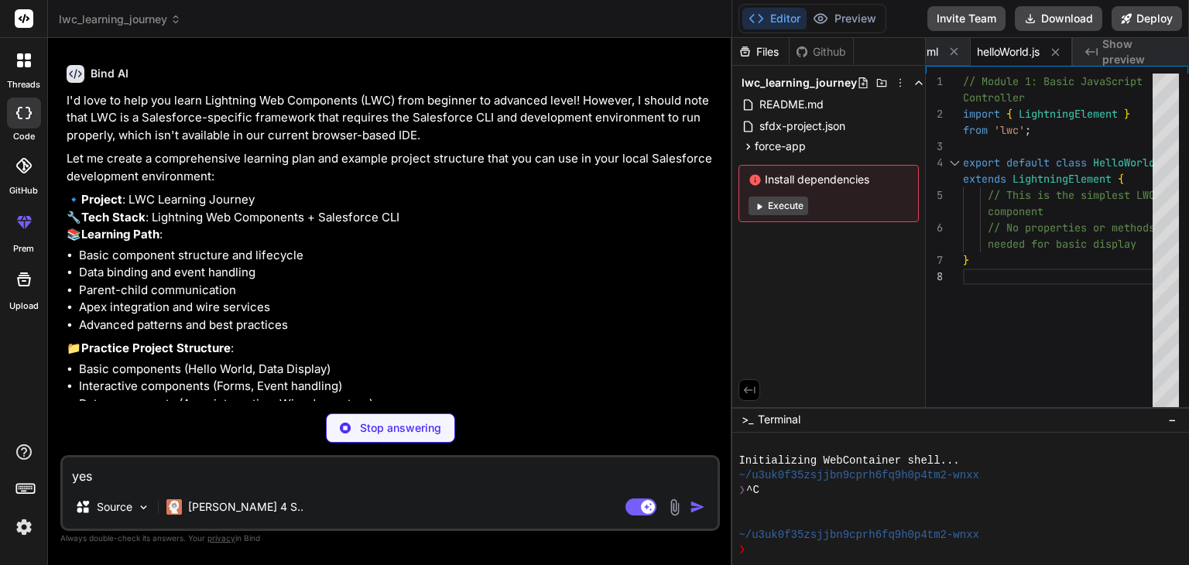
type textarea "x"
type textarea "ge</target> <target>lightning__RecordPage</target> <target>lightning__HomePage<…"
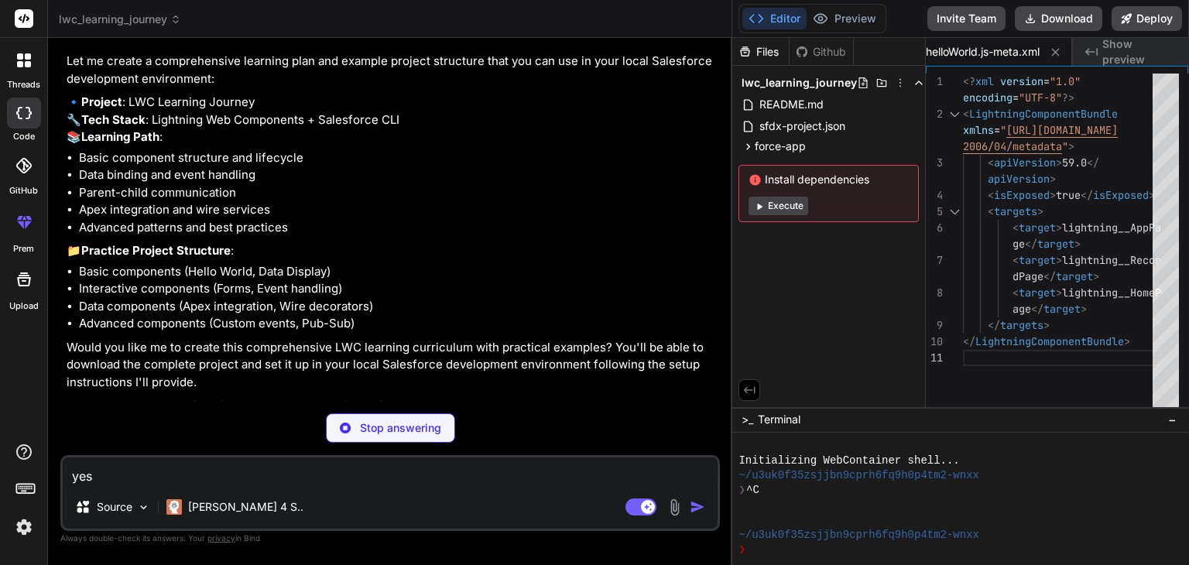
scroll to position [135, 0]
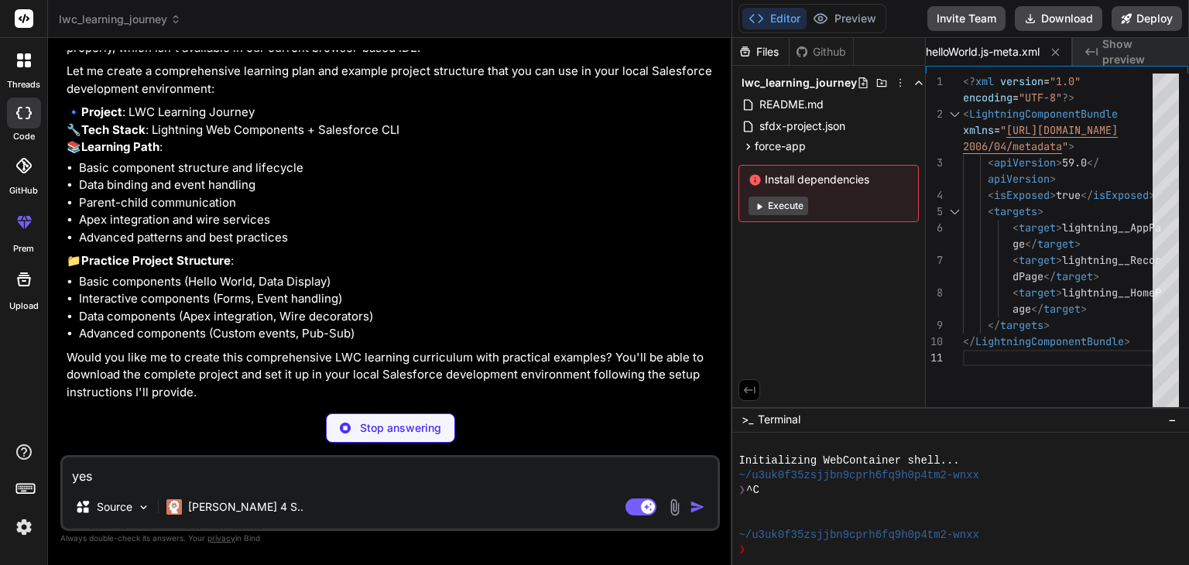
type textarea "x"
type textarea "{inputValue}</strong></p> </div> </div> </lightning-card> </template>"
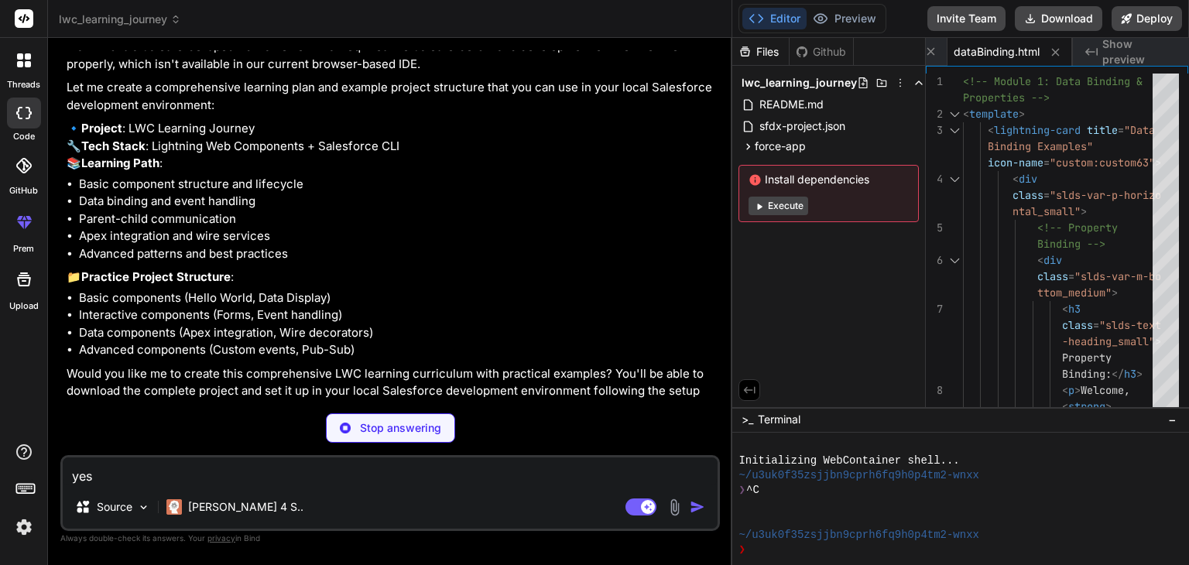
scroll to position [121, 0]
type textarea "x"
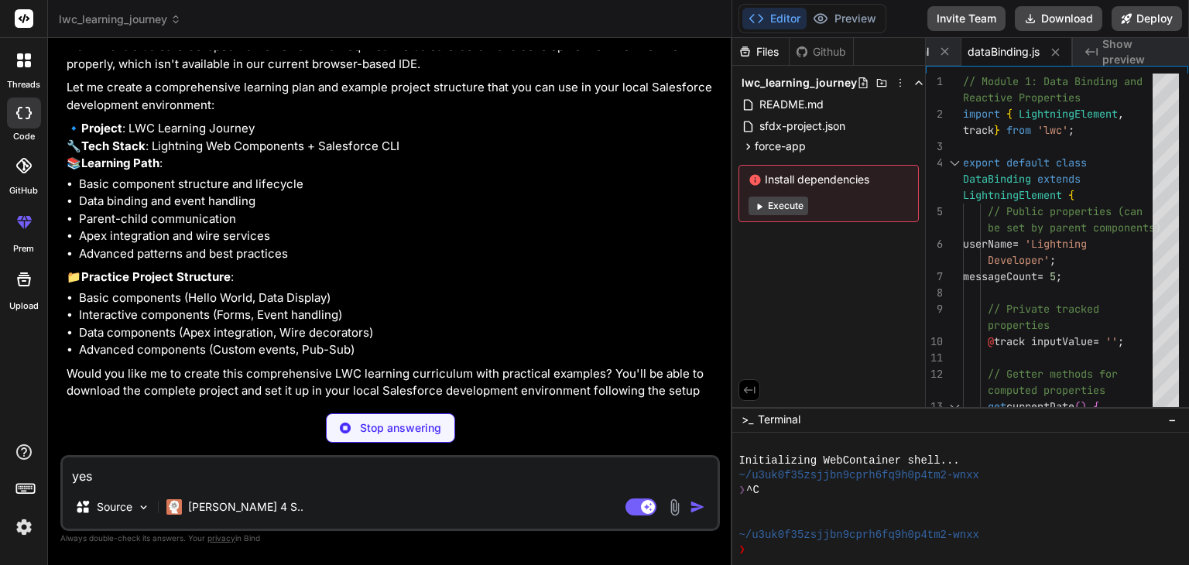
type textarea "x"
type textarea "ge</target> <target>lightning__RecordPage</target> <target>lightning__HomePage<…"
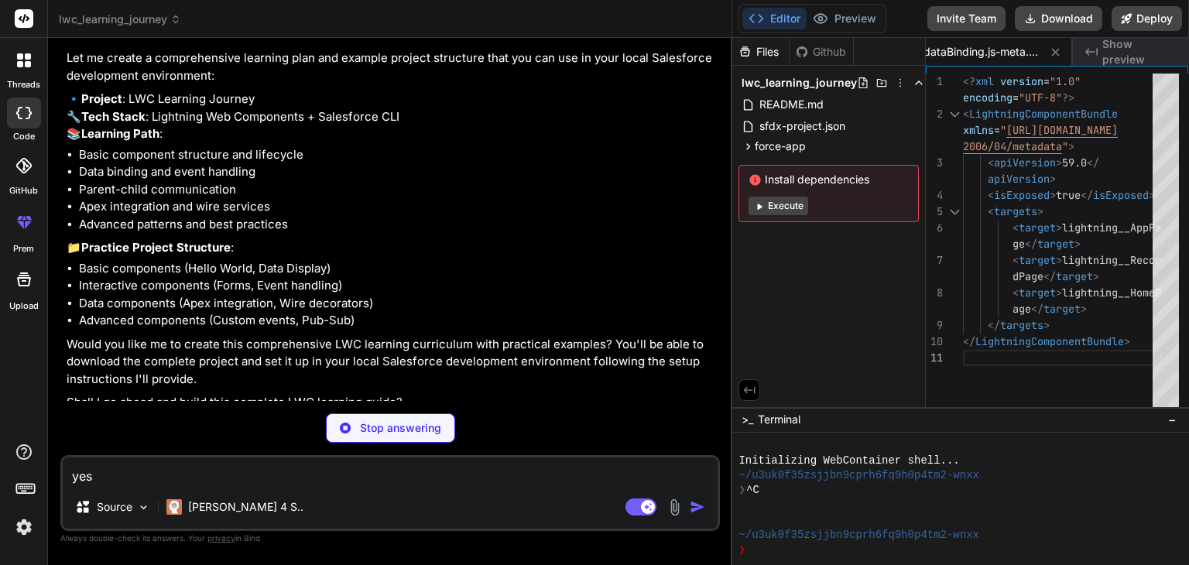
scroll to position [152, 0]
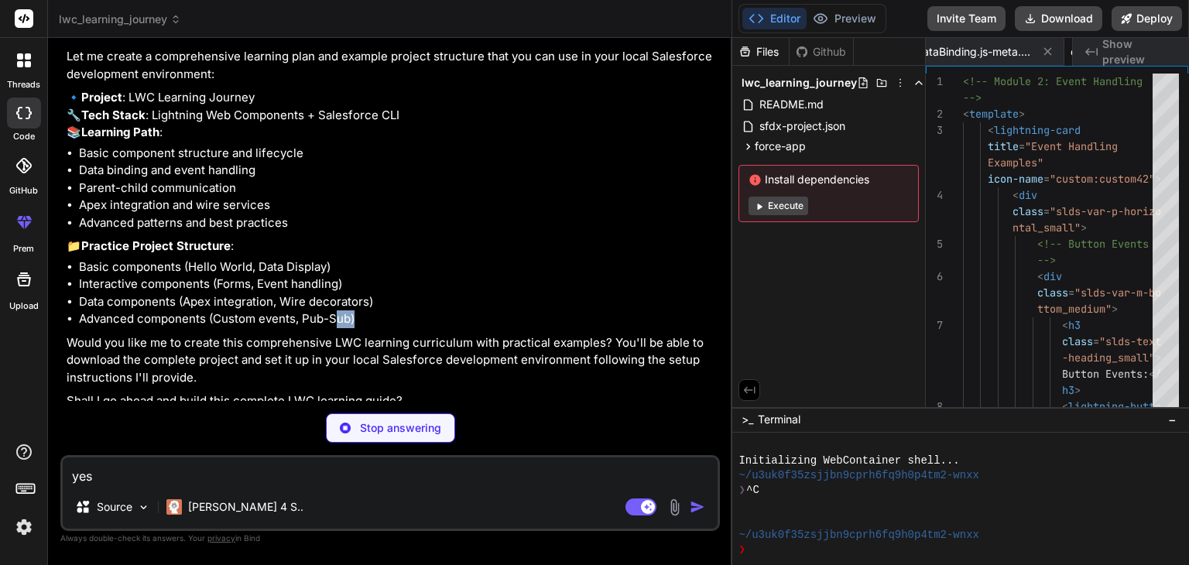
type textarea "x"
type textarea "</div> </div> </lightning-card> </template>"
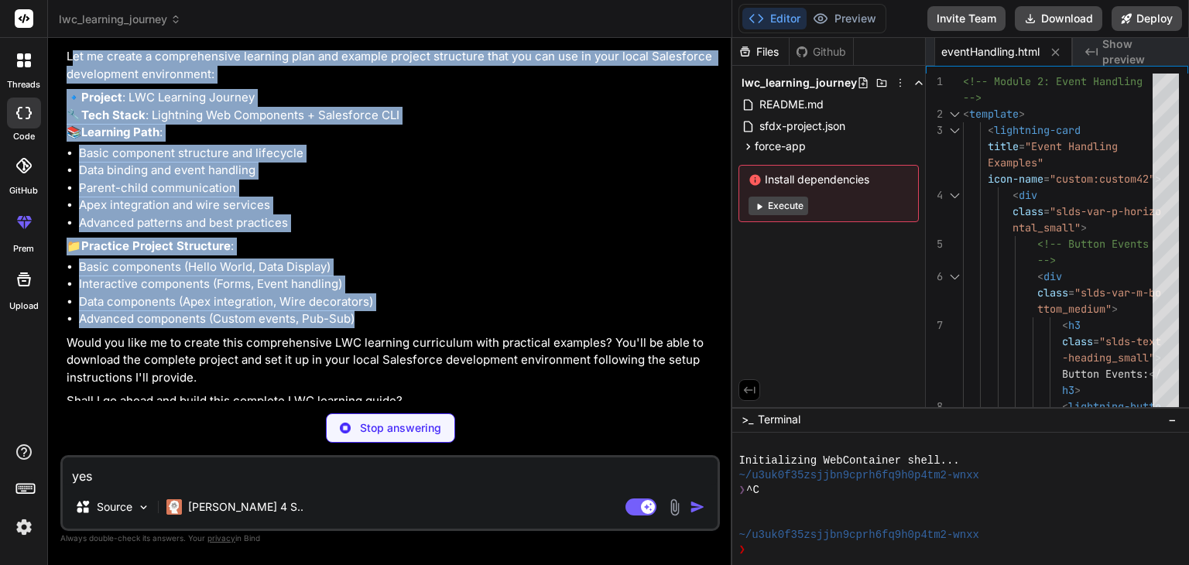
scroll to position [0, 0]
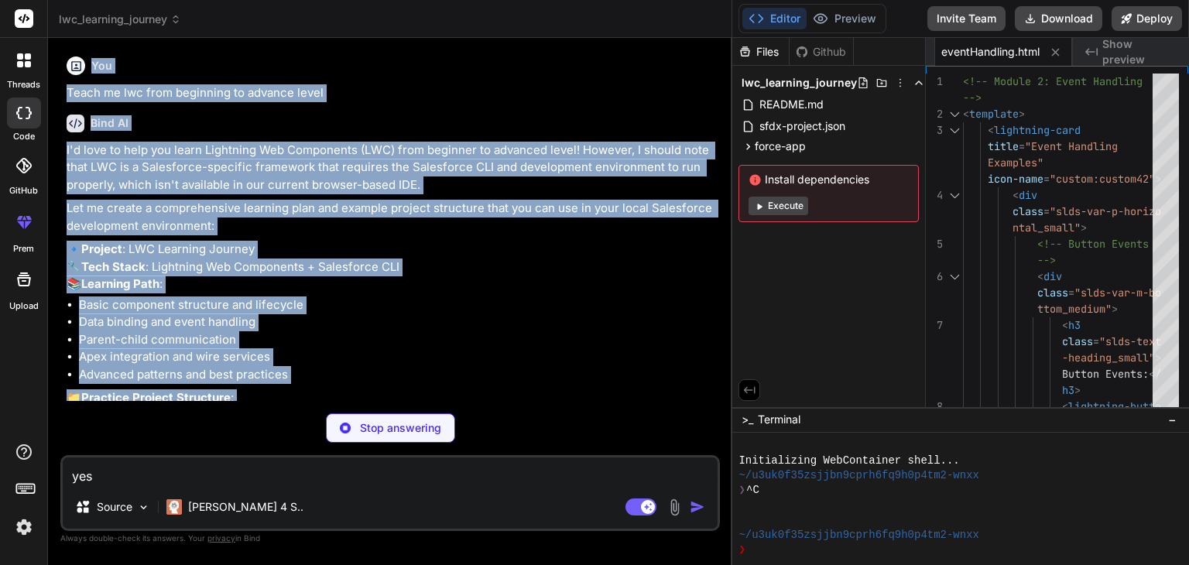
type textarea "x"
type textarea "} }"
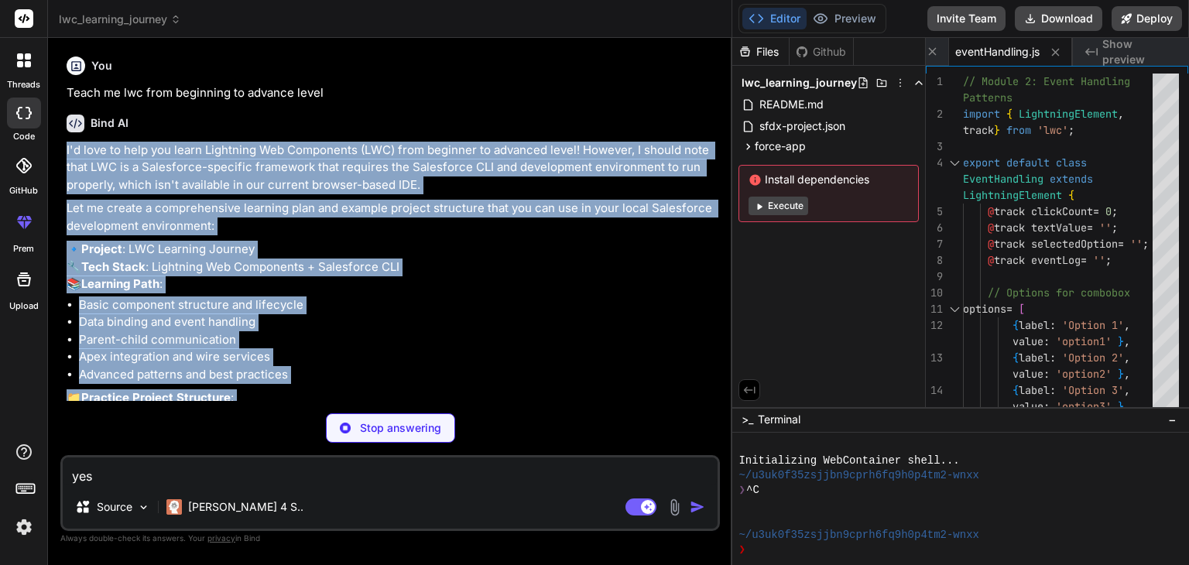
type textarea "x"
type textarea "ge</target> <target>lightning__RecordPage</target> <target>lightning__HomePage<…"
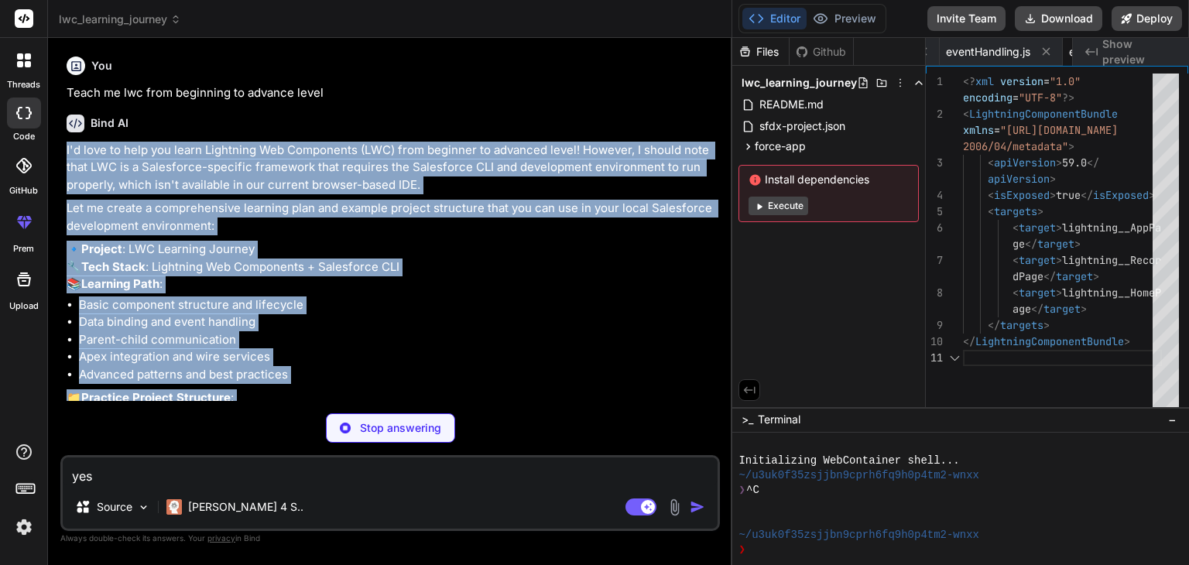
scroll to position [0, 1265]
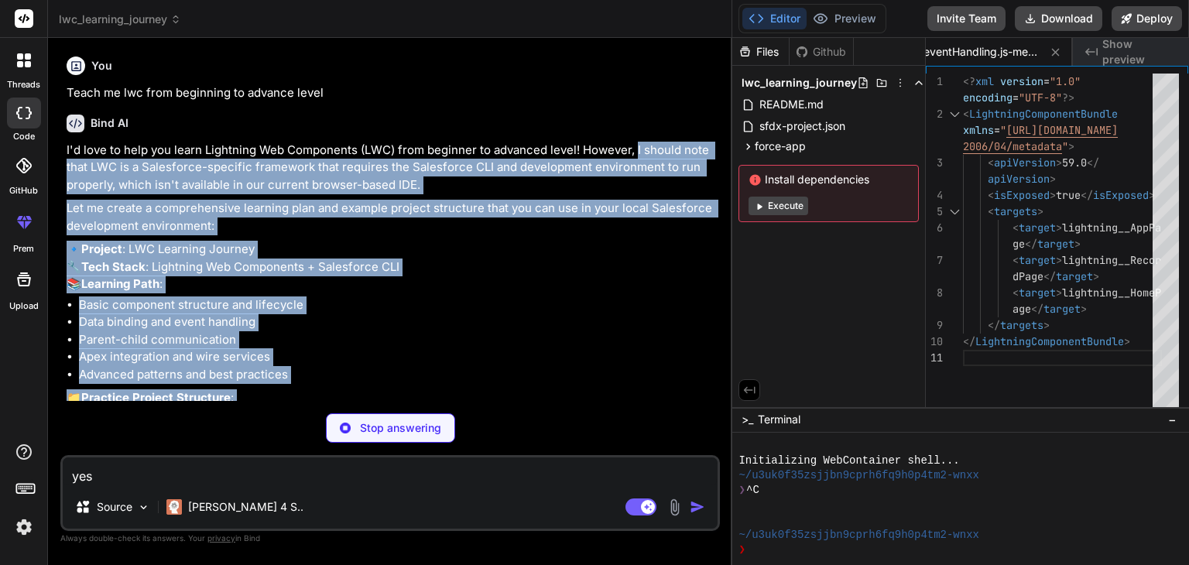
drag, startPoint x: 362, startPoint y: 355, endPoint x: 635, endPoint y: 146, distance: 343.5
click at [635, 146] on div "I'd love to help you learn Lightning Web Components (LWC) from beginner to adva…" at bounding box center [392, 352] width 650 height 420
type textarea "x"
type textarea "</template> </div> </div> </lightning-card> </template>"
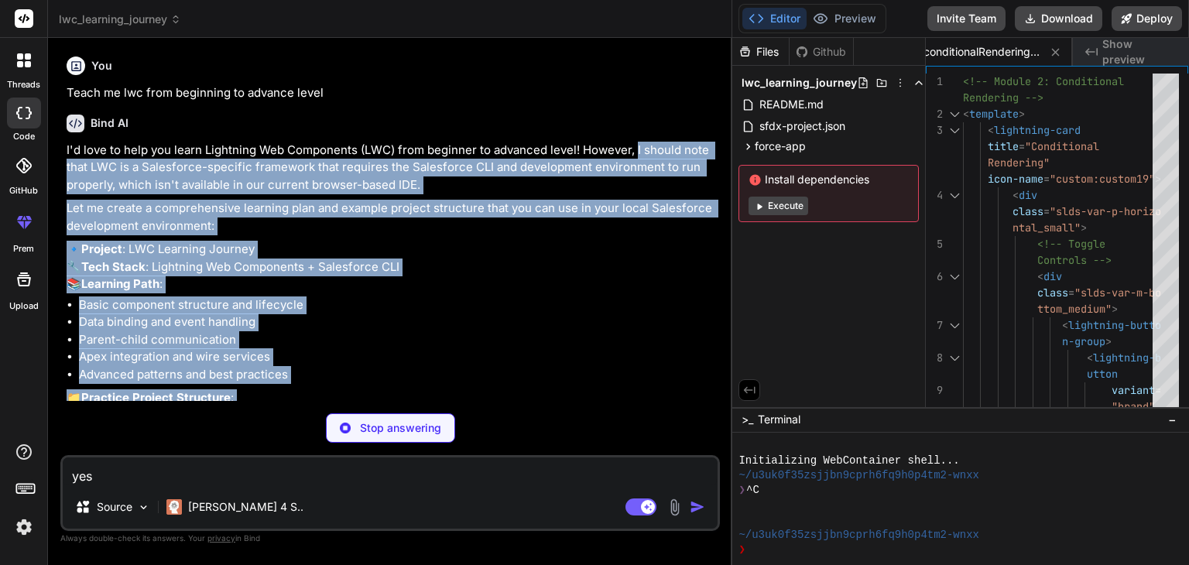
copy div "I should note that LWC is a Salesforce-specific framework that requires the Sal…"
type textarea "x"
type textarea "userStatus === 'online'; } }"
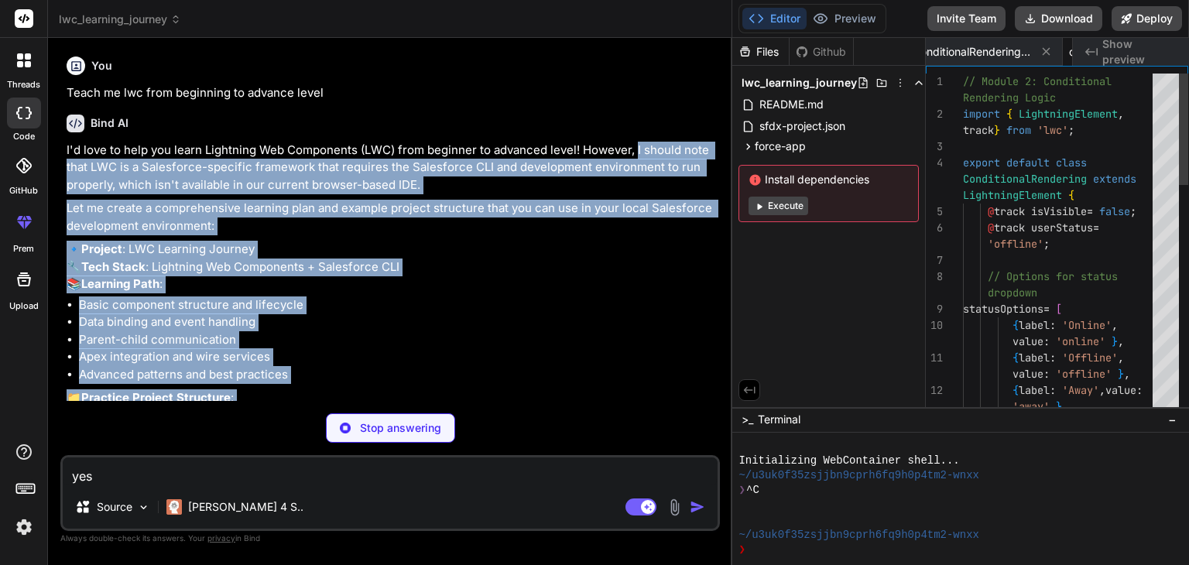
scroll to position [0, 1575]
type textarea "x"
type textarea "ge</target> <target>lightning__RecordPage</target> <target>lightning__HomePage<…"
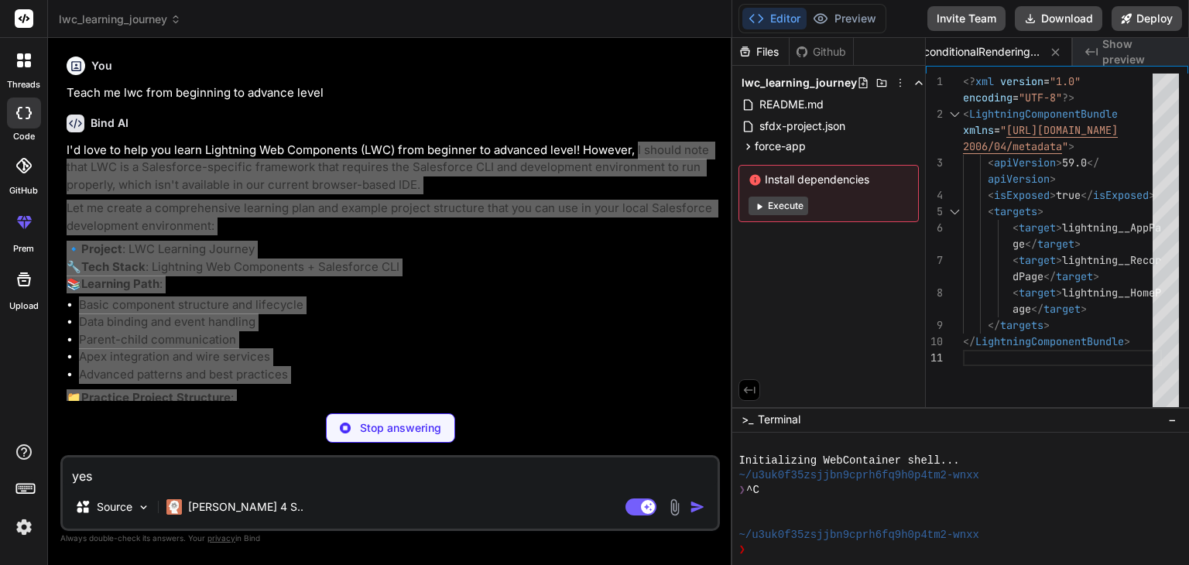
type textarea "x"
type textarea "</div> </lightning-card> </template>"
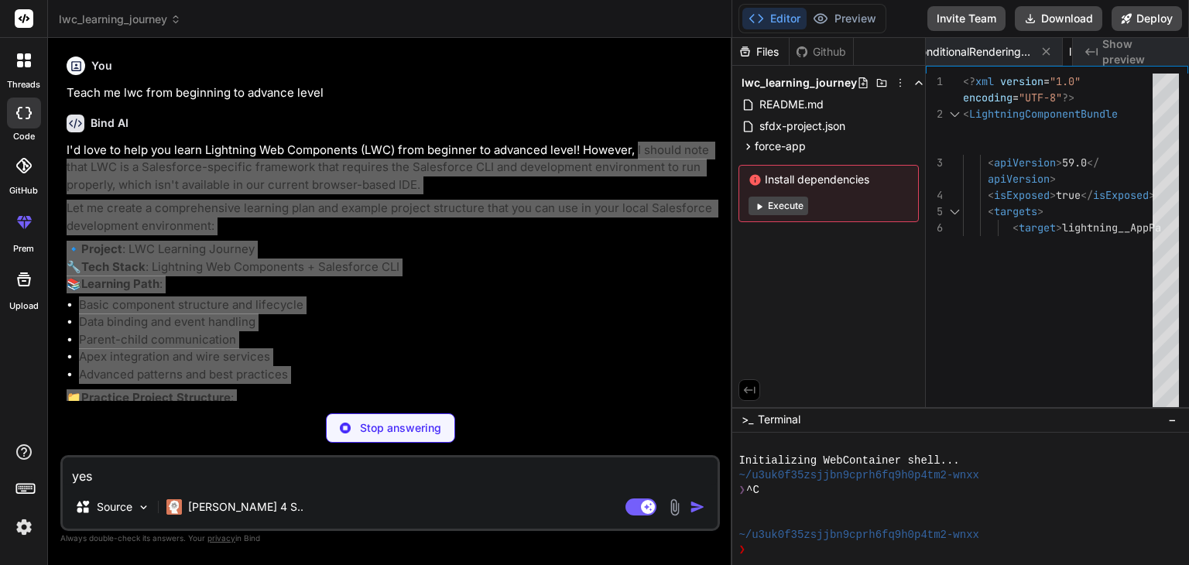
type textarea "x"
type textarea "ge</target> <target>lightning__RecordPage</target> <target>lightning__HomePage<…"
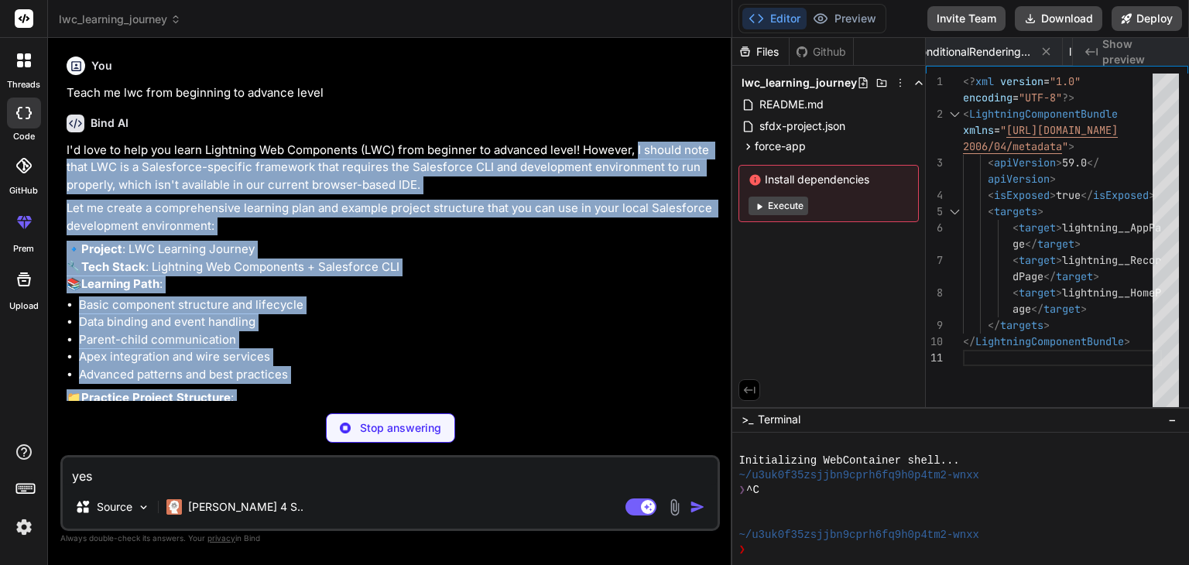
scroll to position [0, 2133]
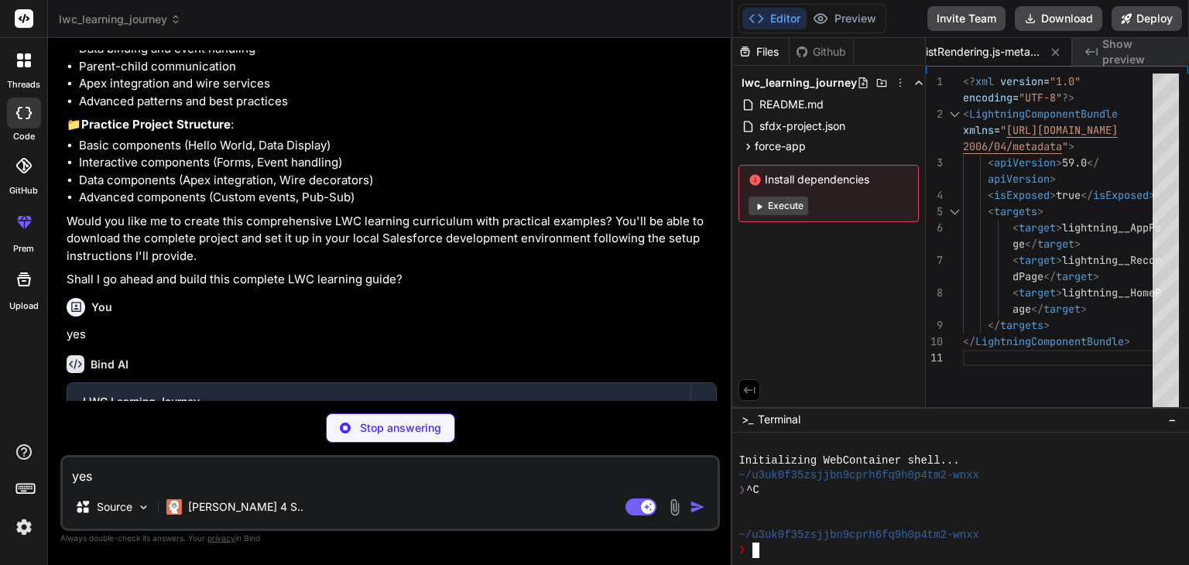
type textarea "x"
type textarea "</div> </lightning-card> </template>"
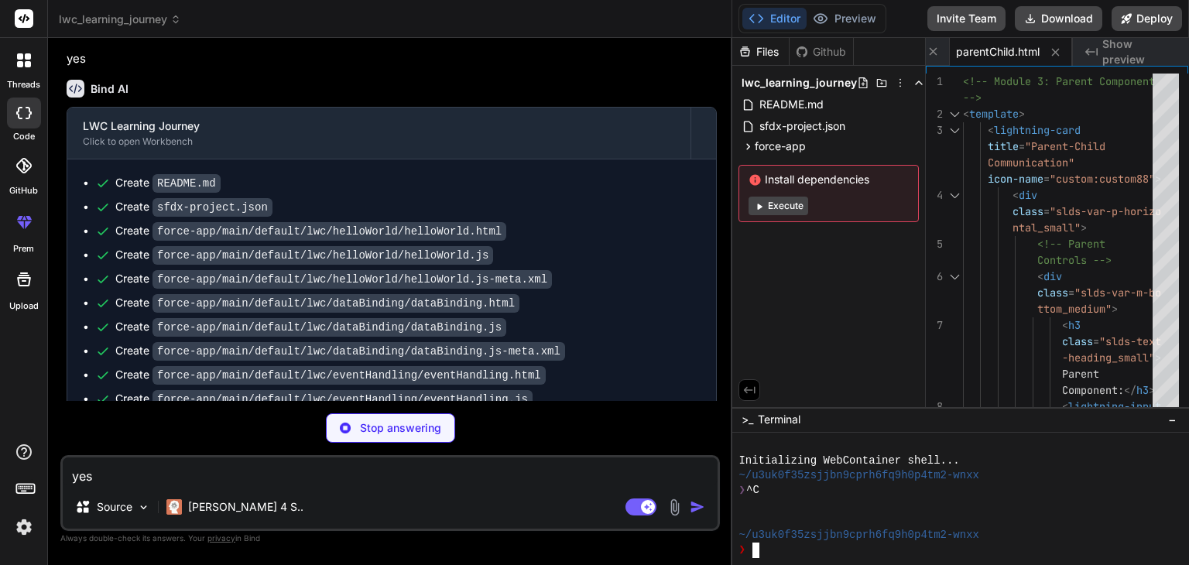
scroll to position [632, 0]
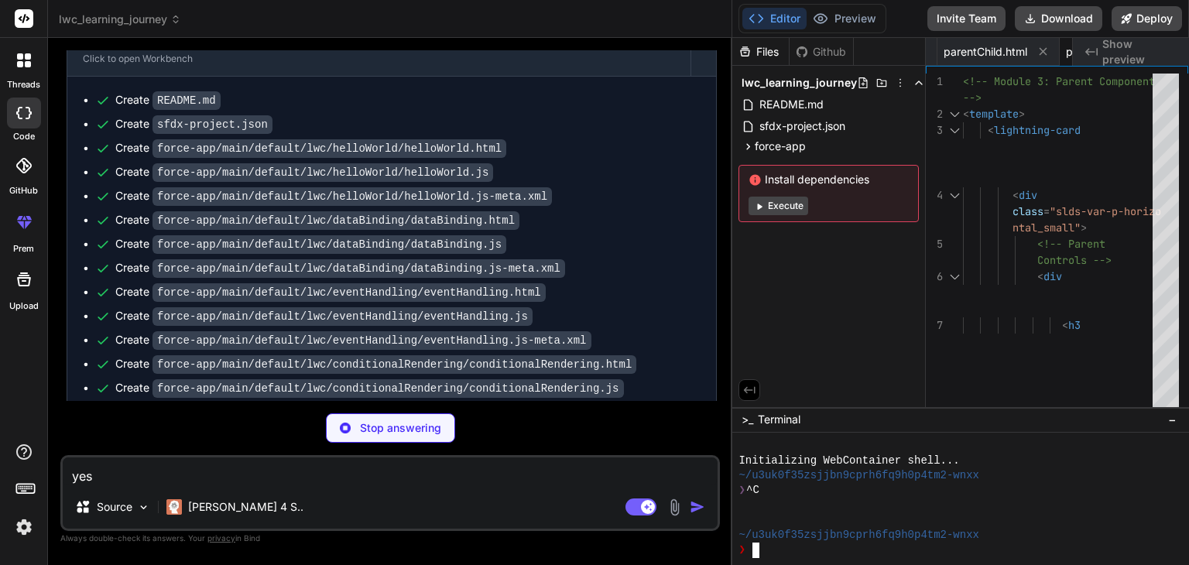
type textarea "x"
type textarea "} }"
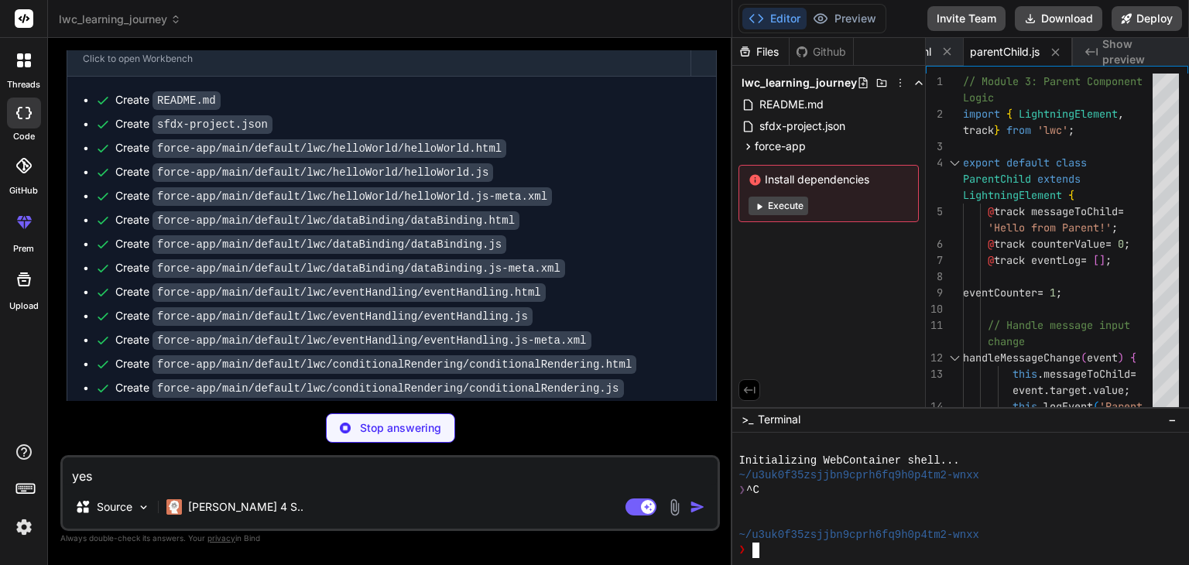
type textarea "x"
type textarea "ge</target> <target>lightning__RecordPage</target> <target>lightning__HomePage<…"
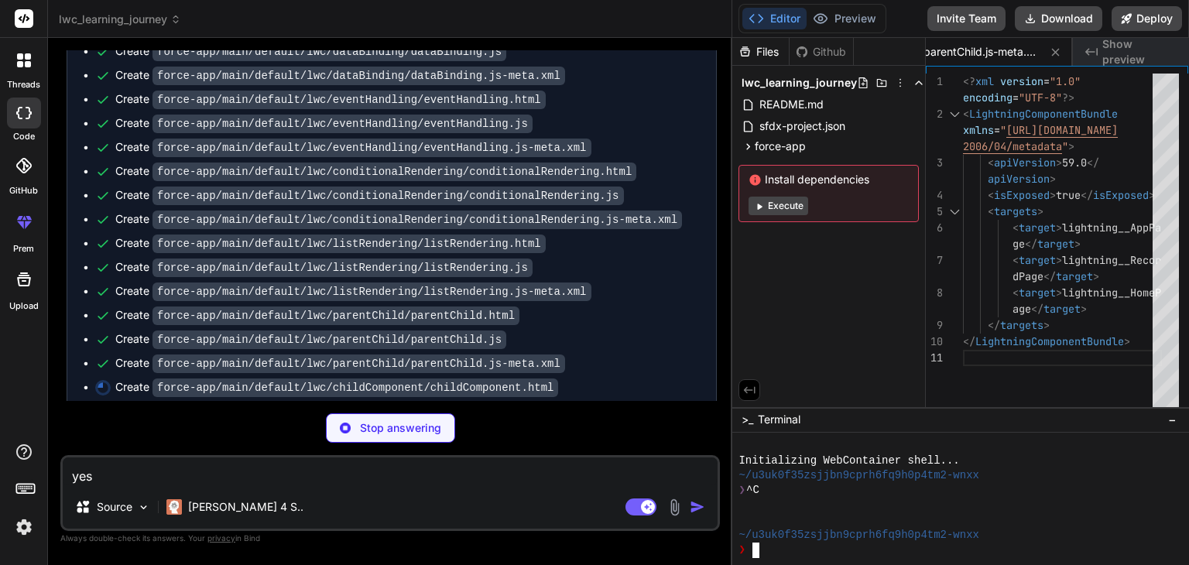
scroll to position [866, 0]
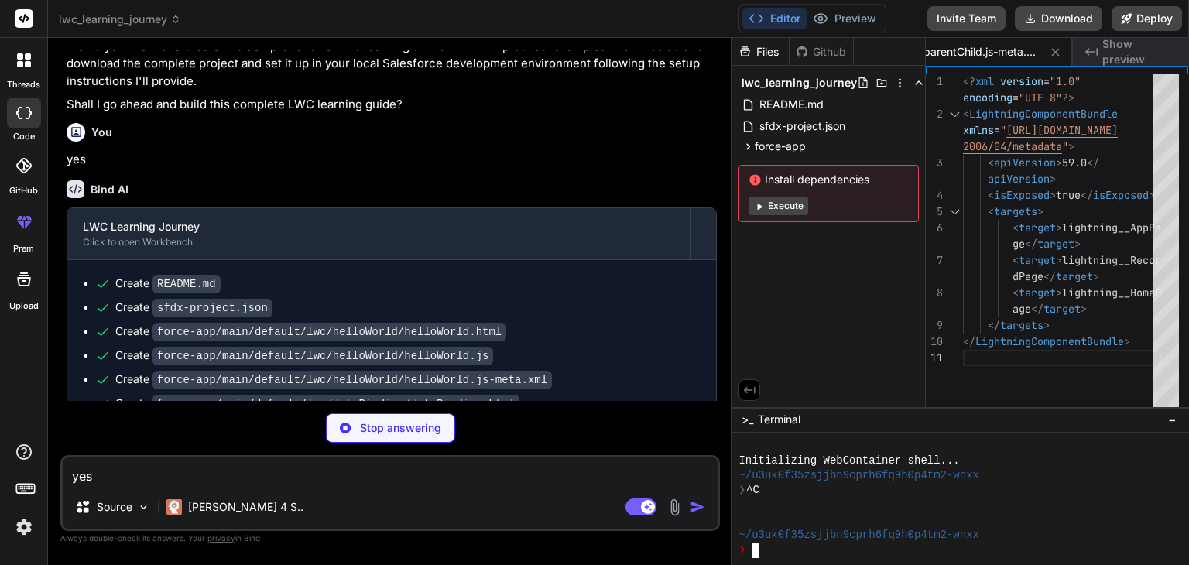
type textarea "x"
type textarea "Internal State:</strong> {internalCounter}</p> </div> </div> </template>"
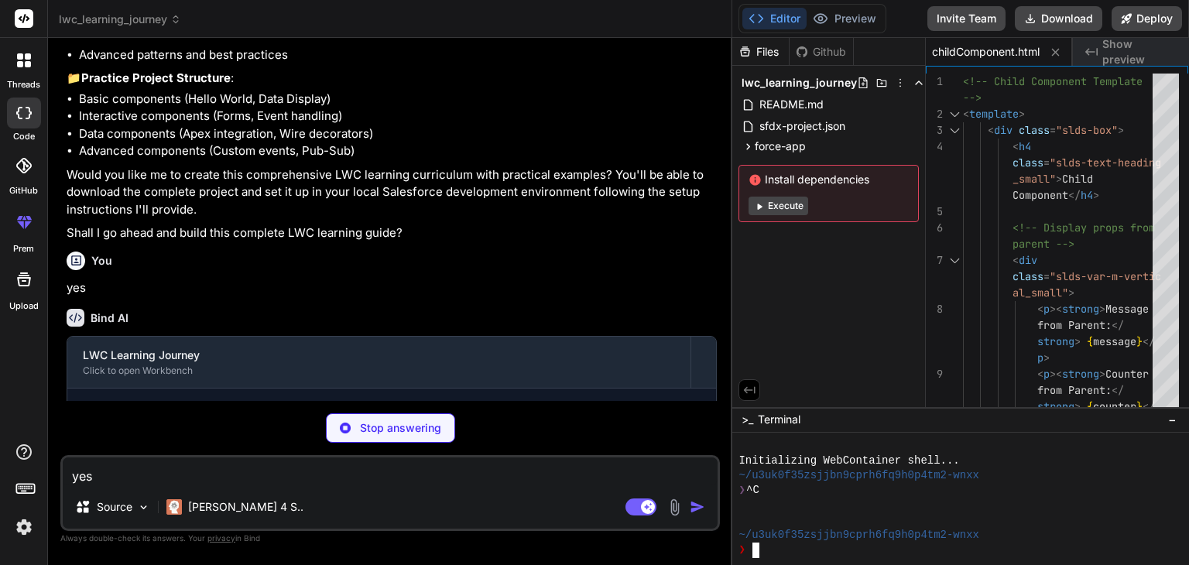
scroll to position [281, 0]
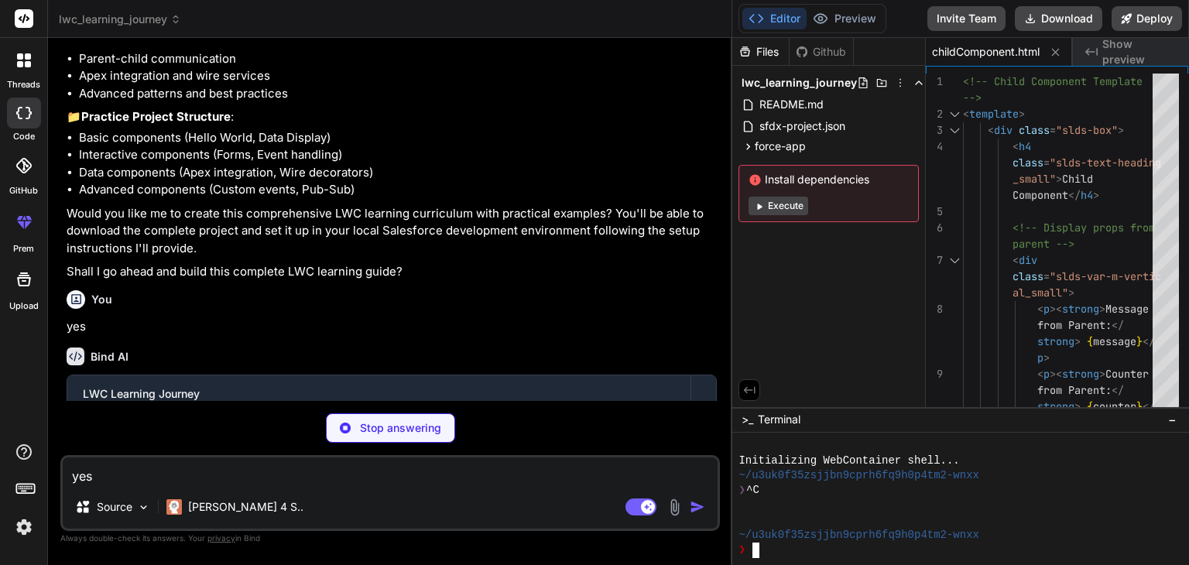
type textarea "x"
type textarea "every render // Be careful with infinite loops here! } }"
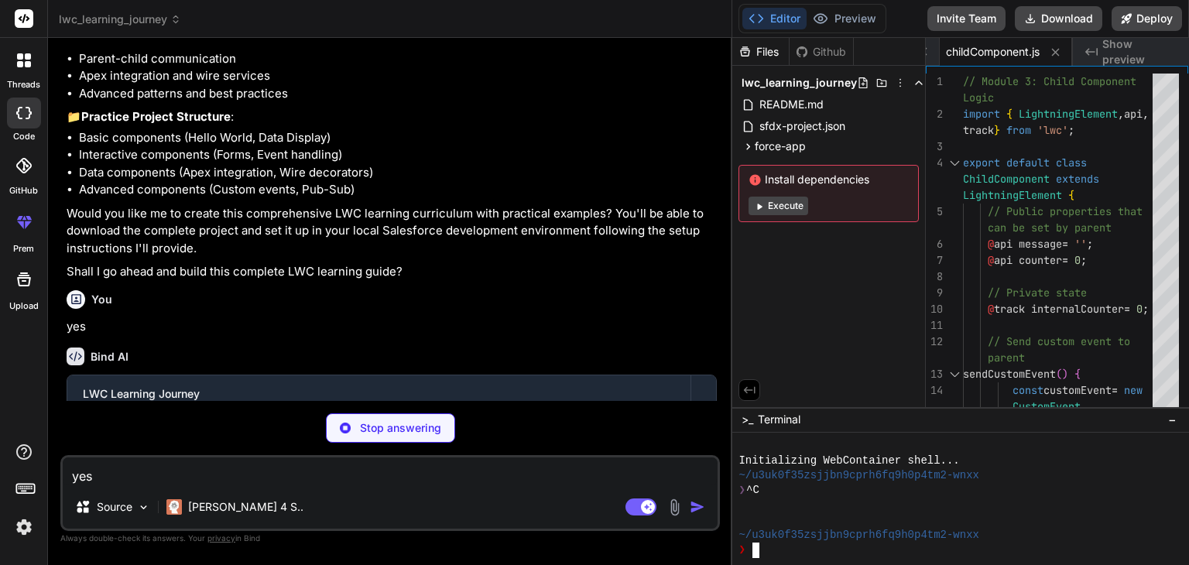
type textarea "x"
type textarea "<?xml version="1.0" encoding="UTF-8"?> <LightningComponentBundle xmlns="[URL][D…"
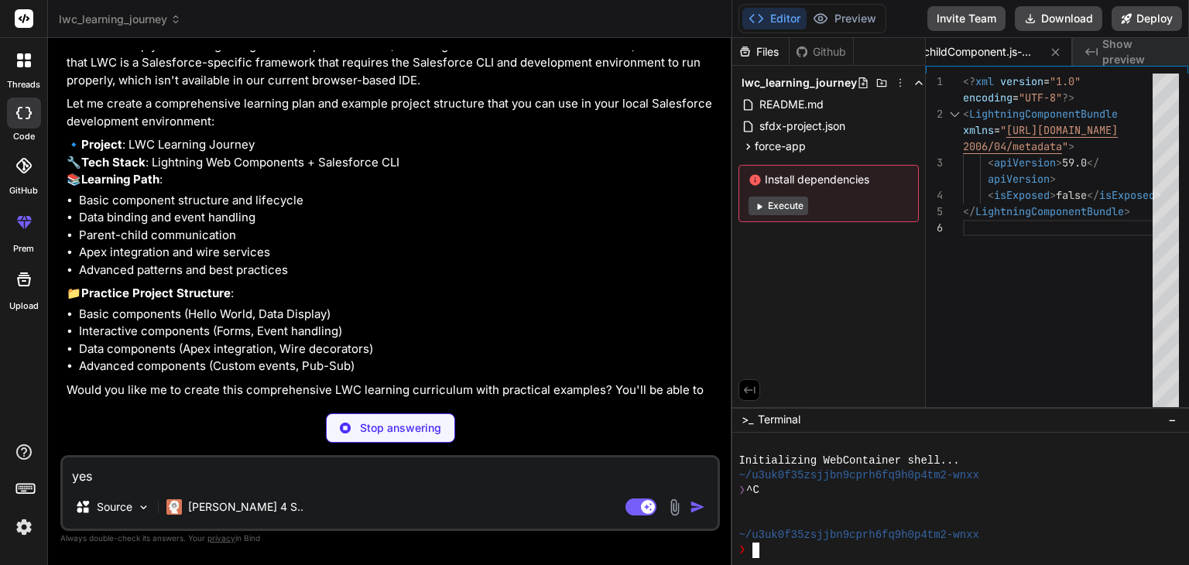
scroll to position [104, 0]
type textarea "x"
type textarea "} }"
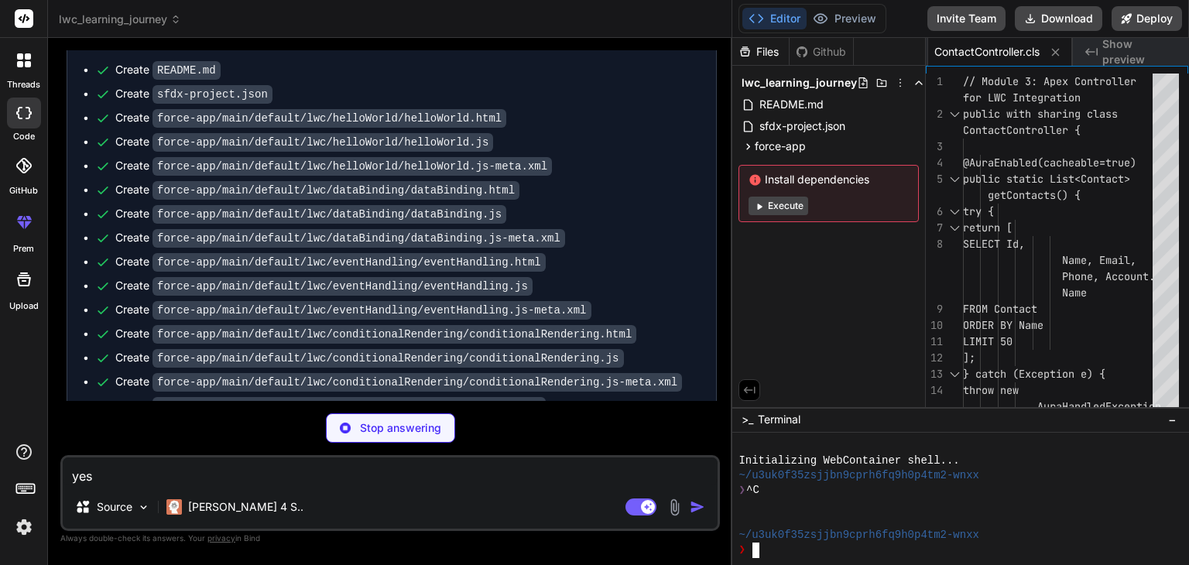
scroll to position [665, 0]
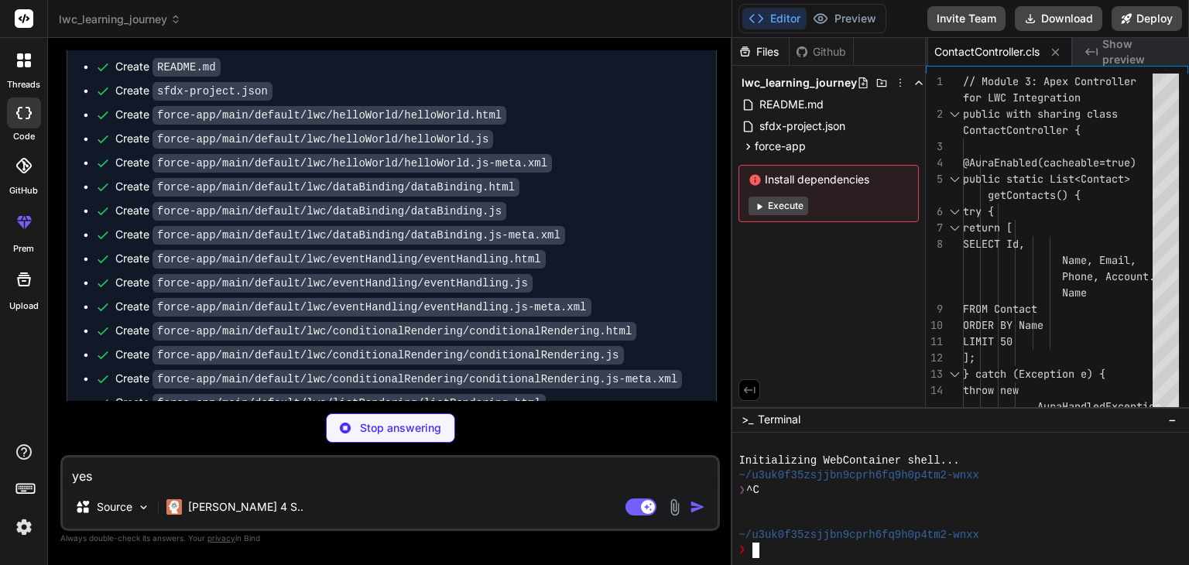
type textarea "x"
type textarea "</div> </div> </div> </lightning-card> </template>"
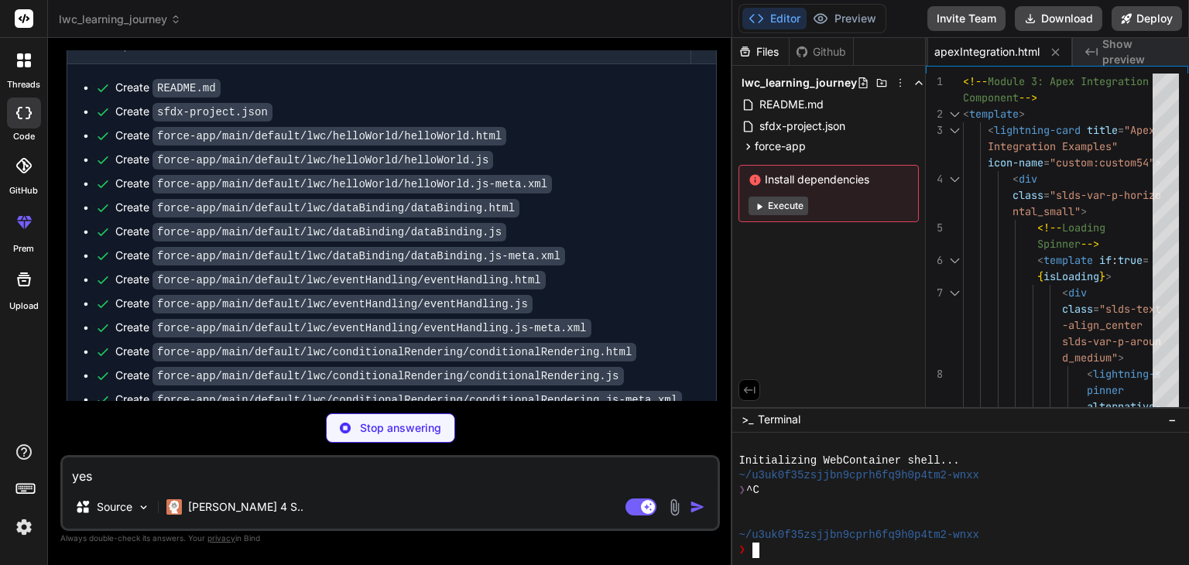
scroll to position [643, 0]
type textarea "x"
type textarea "this.dispatchEvent(event); } }"
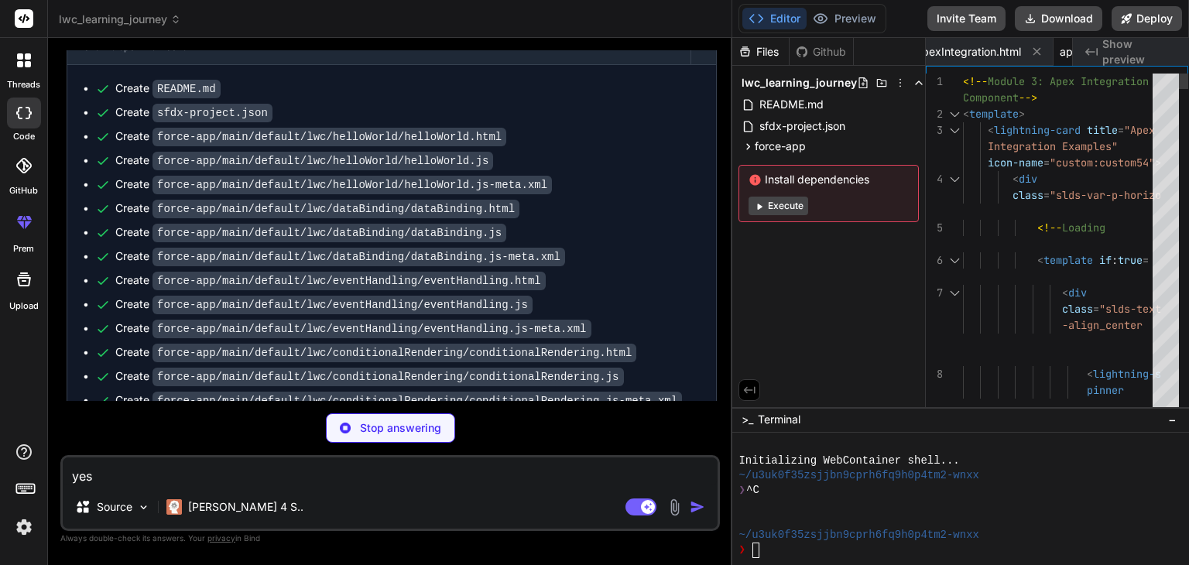
type textarea "x"
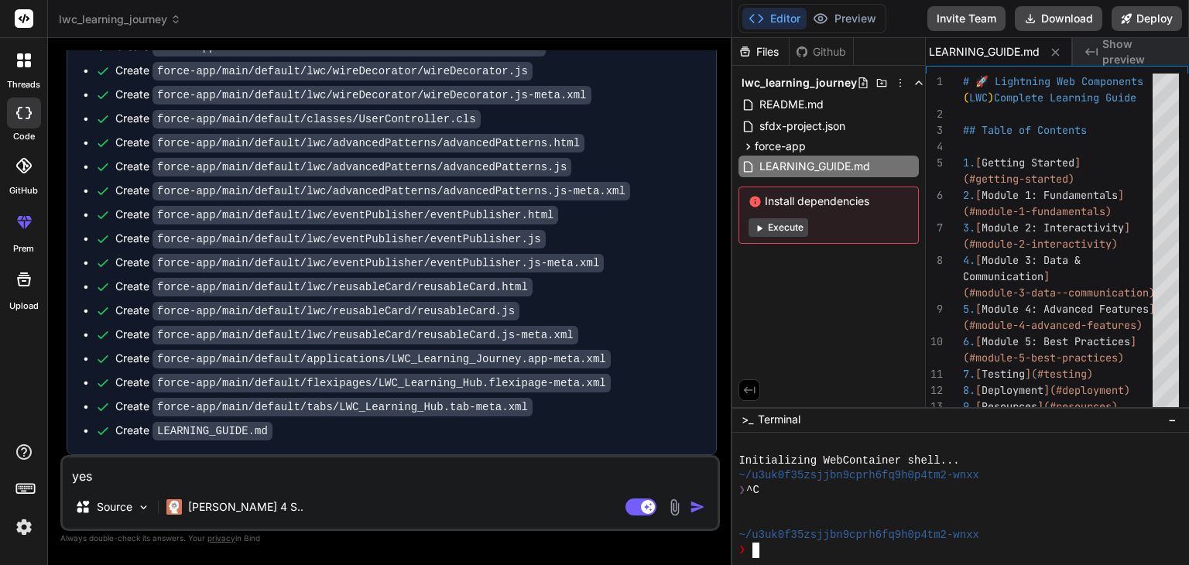
scroll to position [1360, 0]
click at [132, 428] on div "Create LEARNING_GUIDE.md" at bounding box center [193, 431] width 157 height 16
click at [172, 430] on code "LEARNING_GUIDE.md" at bounding box center [213, 431] width 120 height 19
click at [208, 410] on code "force-app/main/default/tabs/LWC_Learning_Hub.tab-meta.xml" at bounding box center [343, 407] width 380 height 19
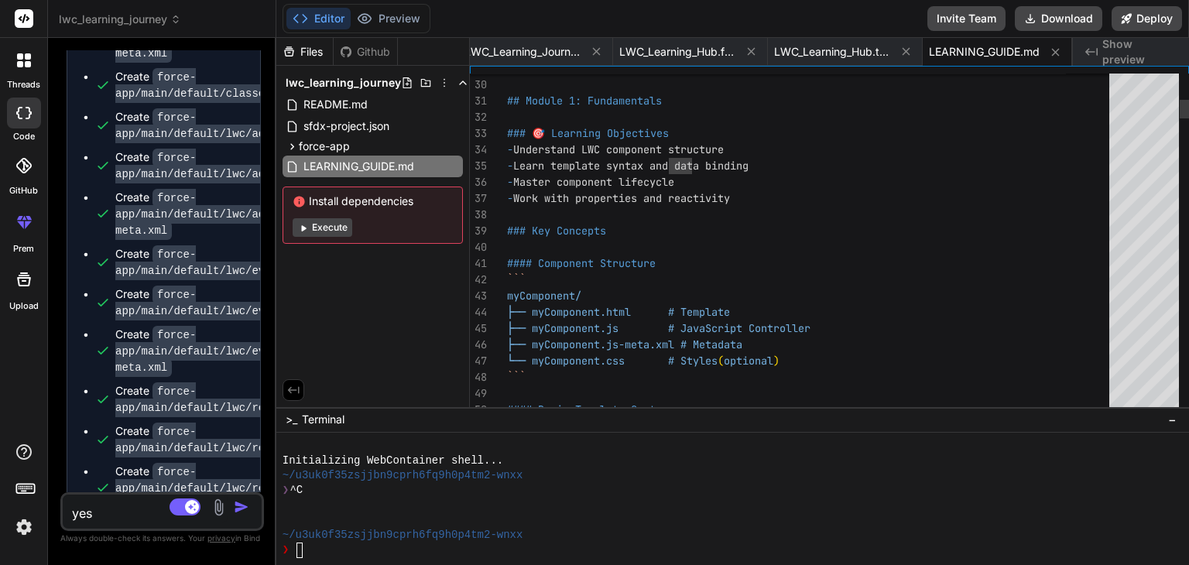
drag, startPoint x: 732, startPoint y: 290, endPoint x: 153, endPoint y: 280, distance: 578.5
click at [153, 280] on div "Bind AI Web Search Created with Pixso. Code Generator You Teach me lwc from beg…" at bounding box center [162, 301] width 228 height 527
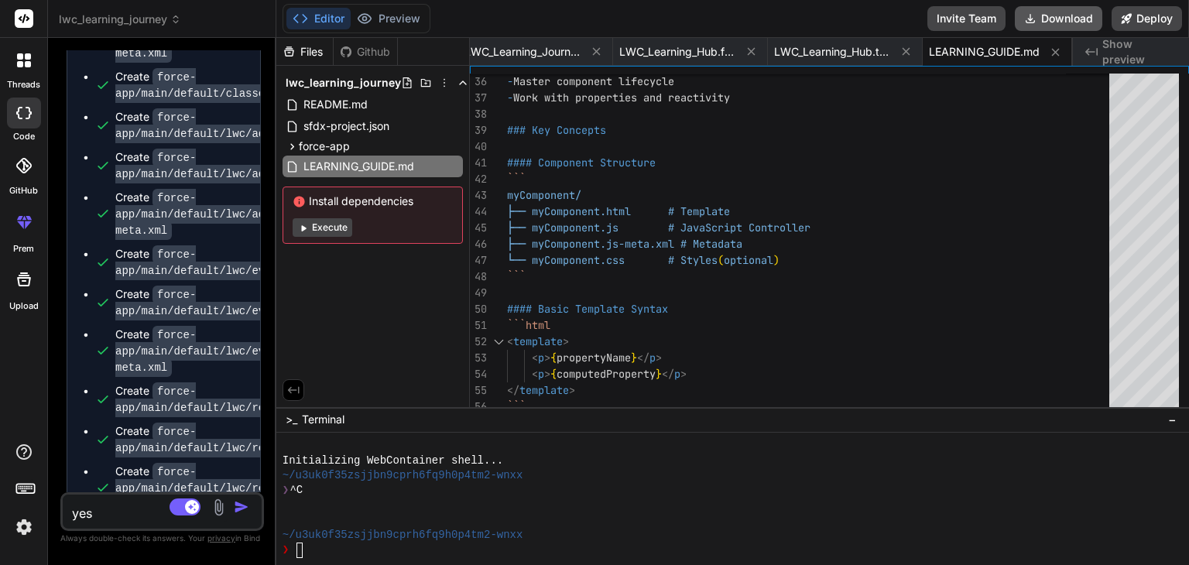
click at [1069, 20] on button "Download" at bounding box center [1059, 18] width 88 height 25
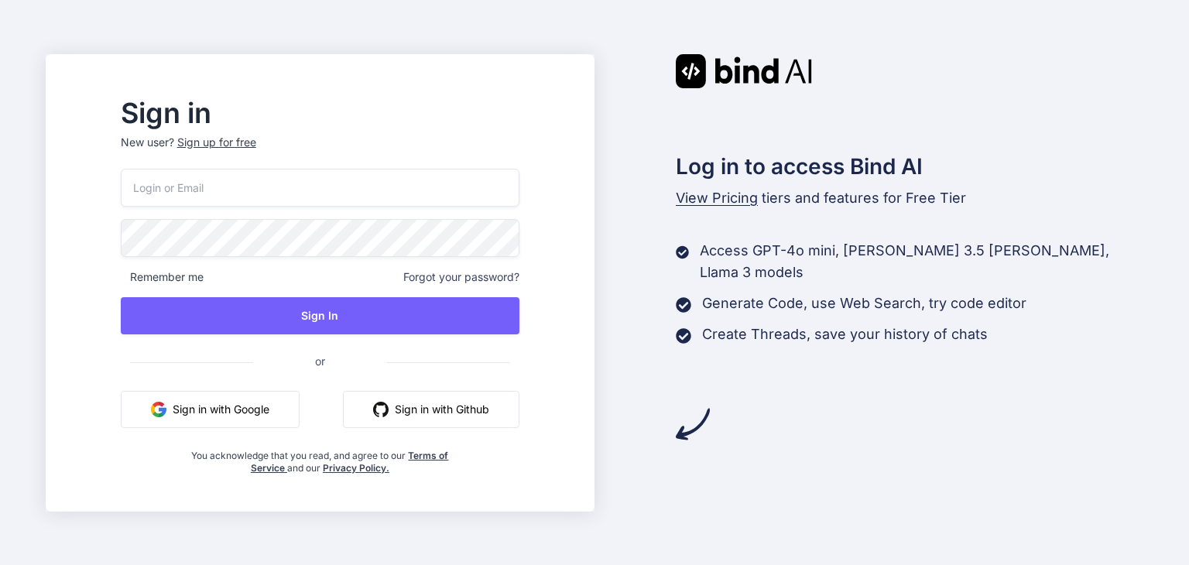
click at [277, 402] on button "Sign in with Google" at bounding box center [210, 409] width 179 height 37
